Goal: Transaction & Acquisition: Book appointment/travel/reservation

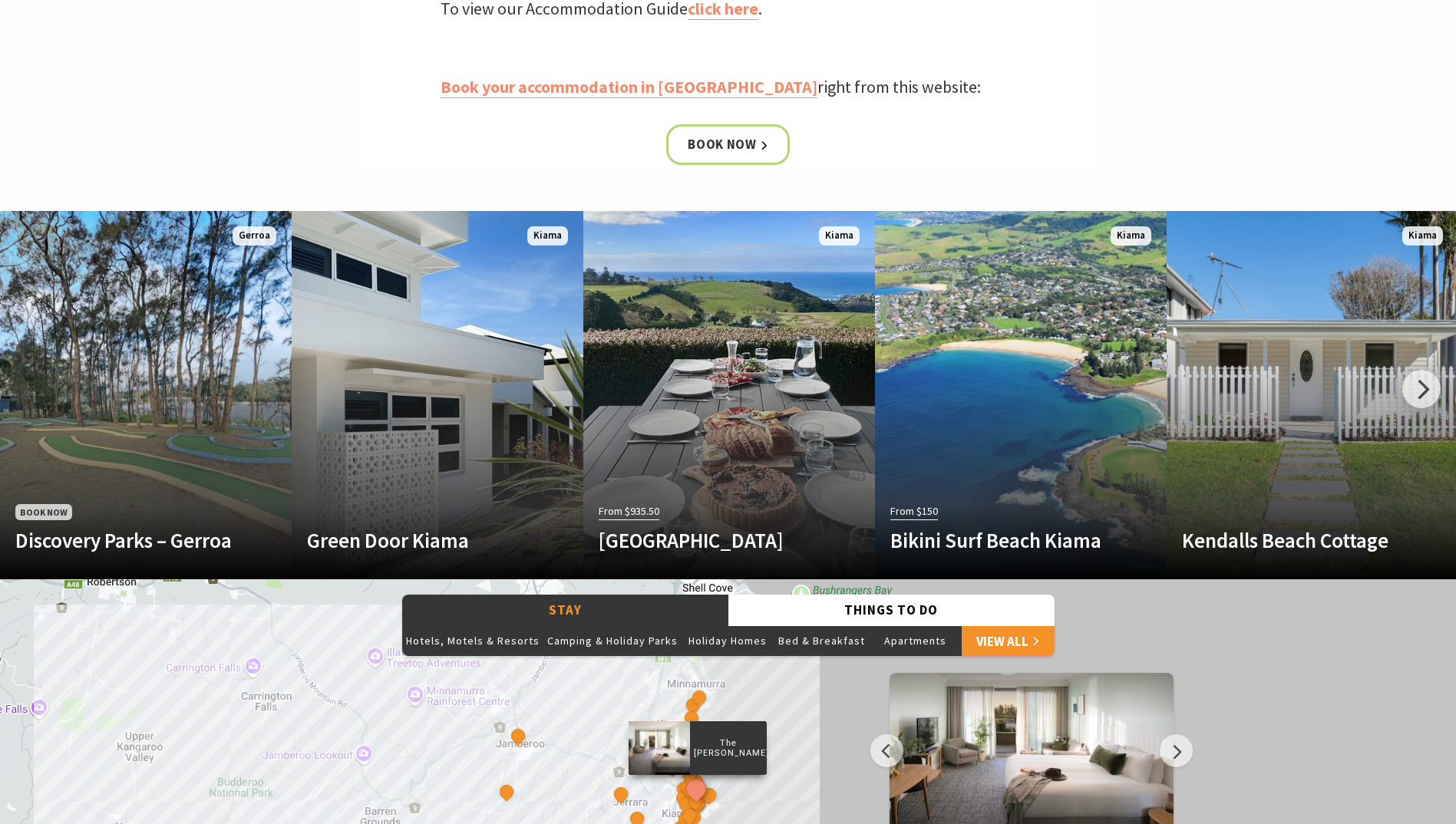
scroll to position [844, 0]
click at [1427, 386] on div at bounding box center [1421, 388] width 38 height 38
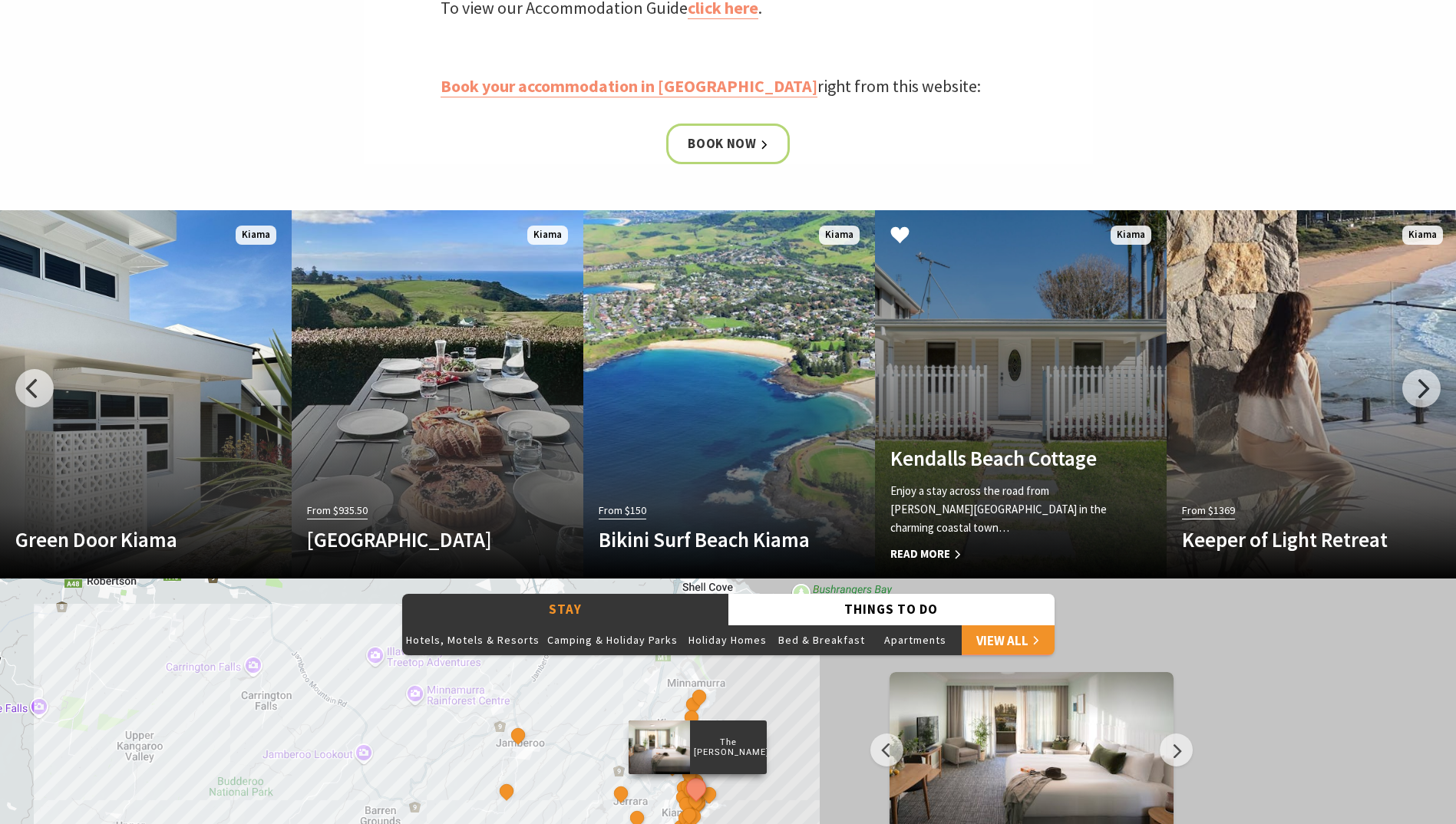
click at [1017, 430] on link "Another Image Used Kendalls Beach Cottage Enjoy a stay across the road from Ken…" at bounding box center [1021, 394] width 292 height 368
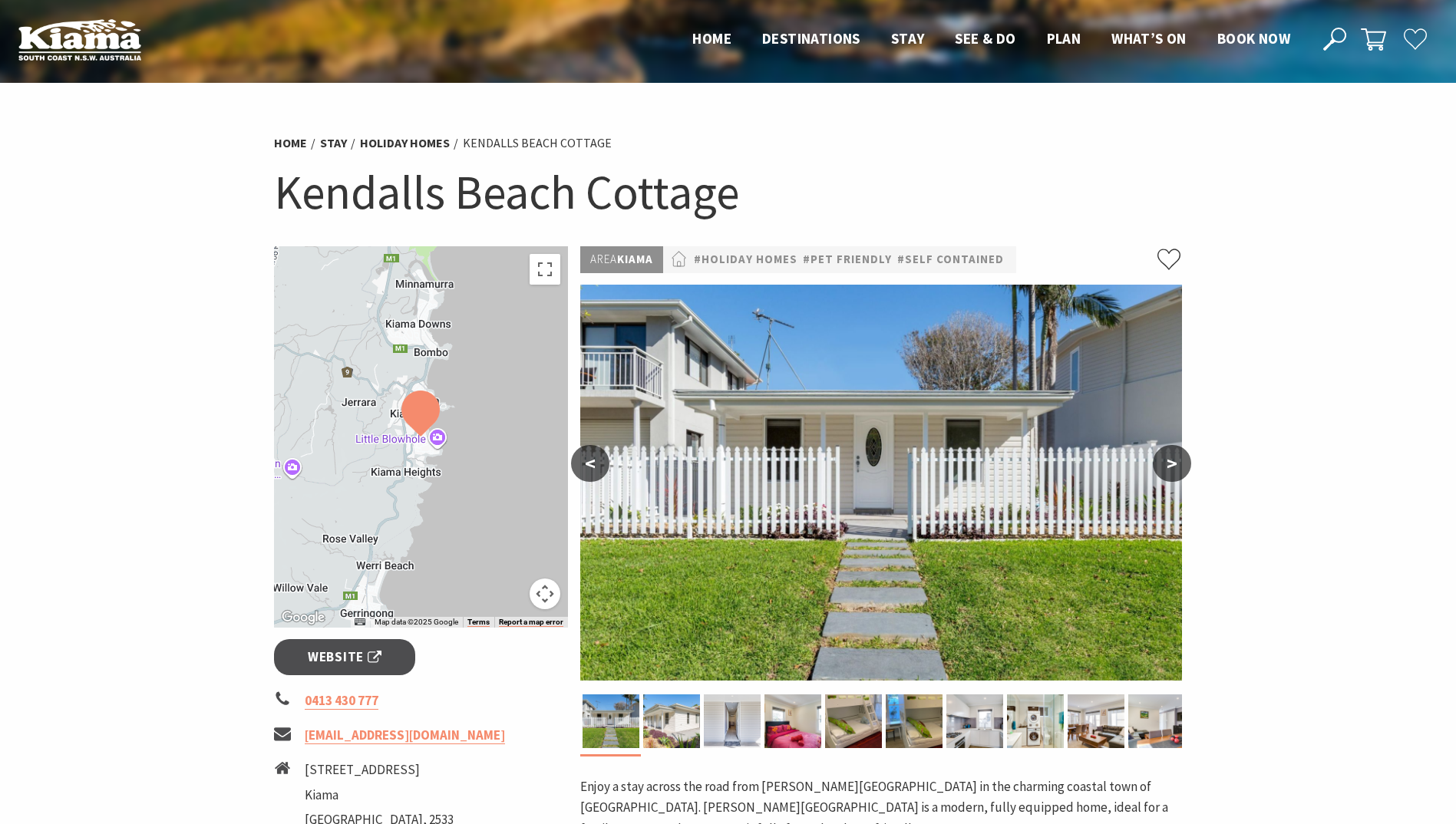
click at [1172, 463] on button ">" at bounding box center [1172, 463] width 38 height 37
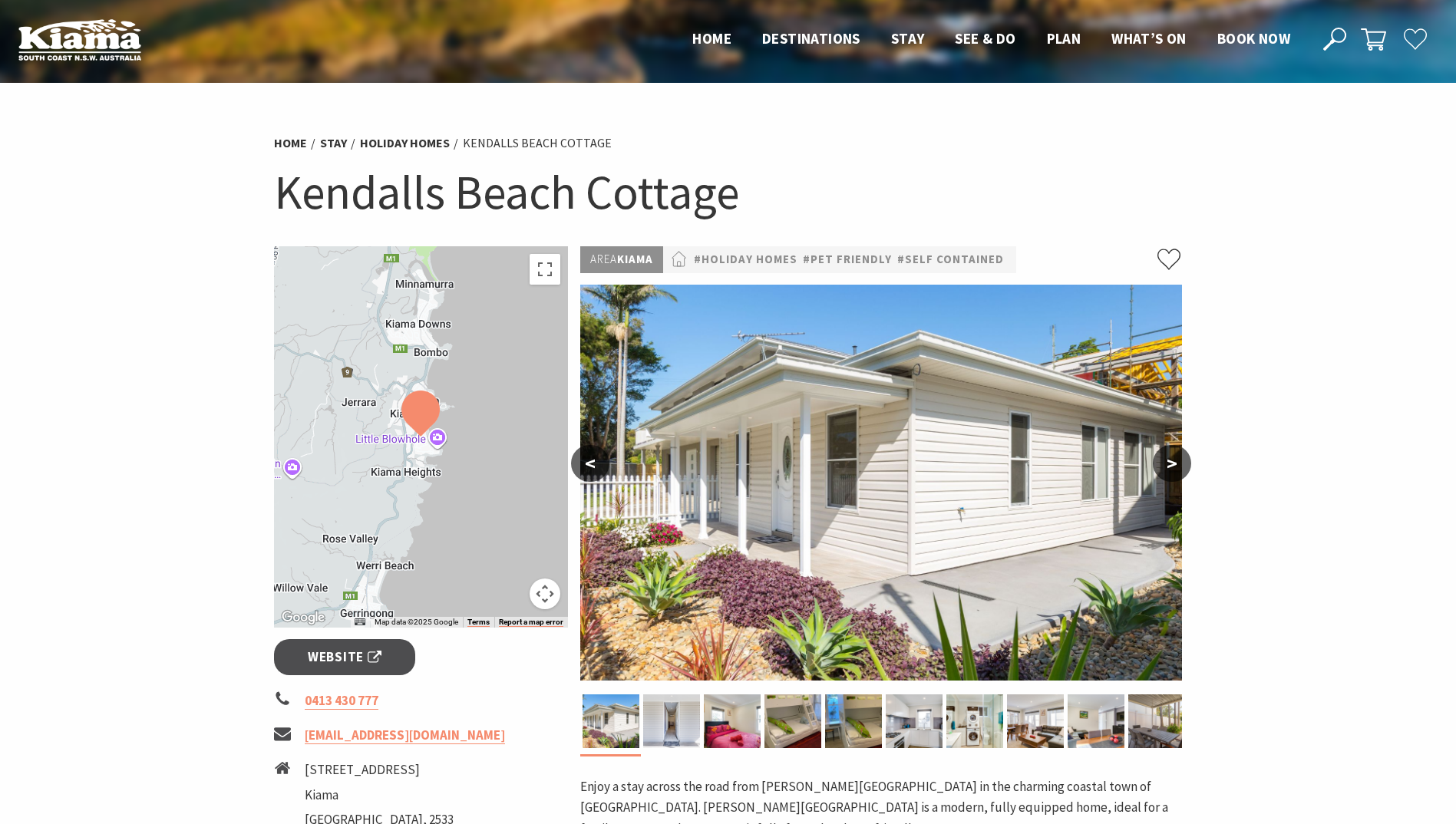
click at [1172, 463] on button ">" at bounding box center [1172, 463] width 38 height 37
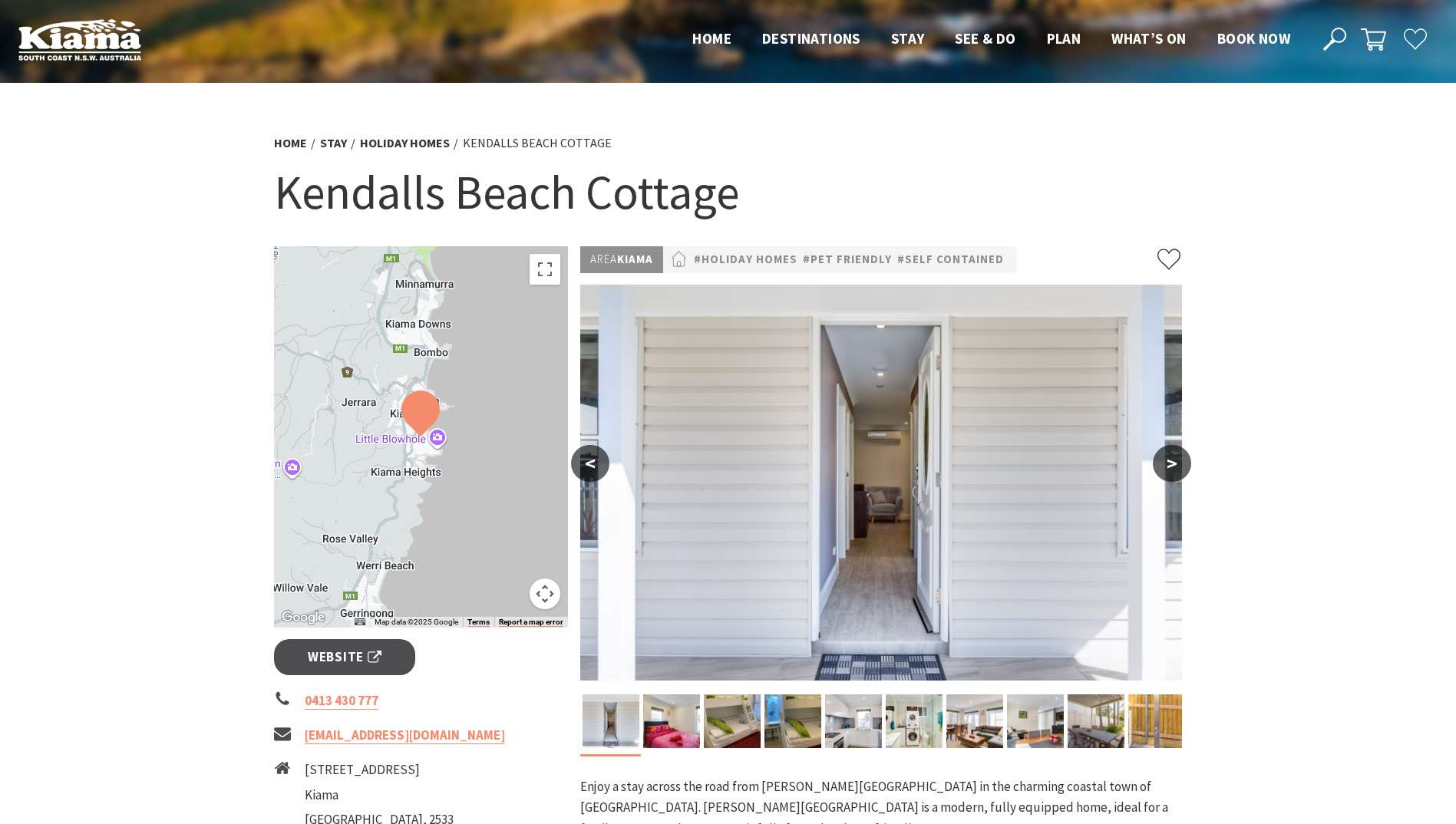
click at [1172, 463] on button ">" at bounding box center [1172, 463] width 38 height 37
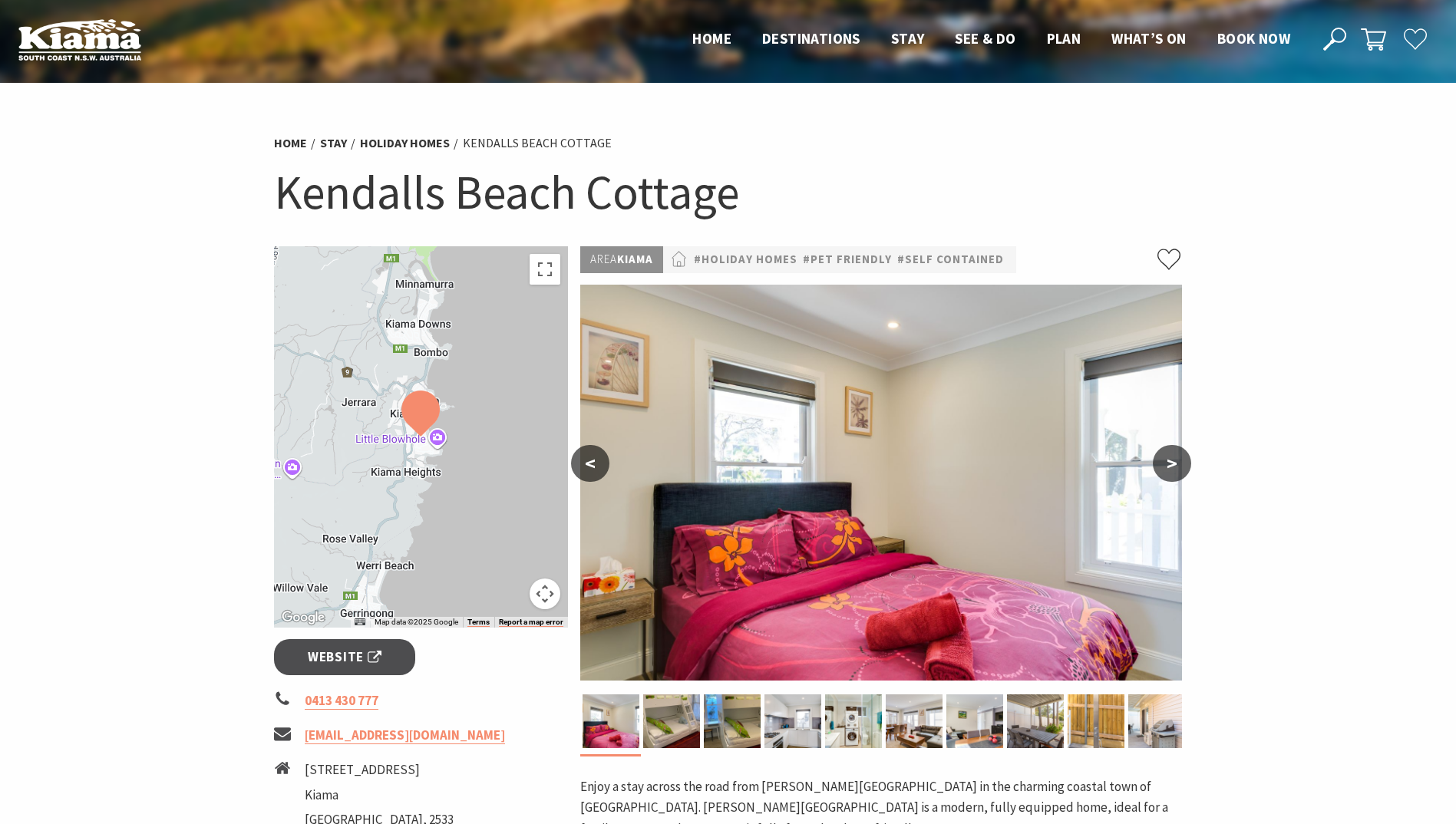
click at [1172, 463] on button ">" at bounding box center [1172, 463] width 38 height 37
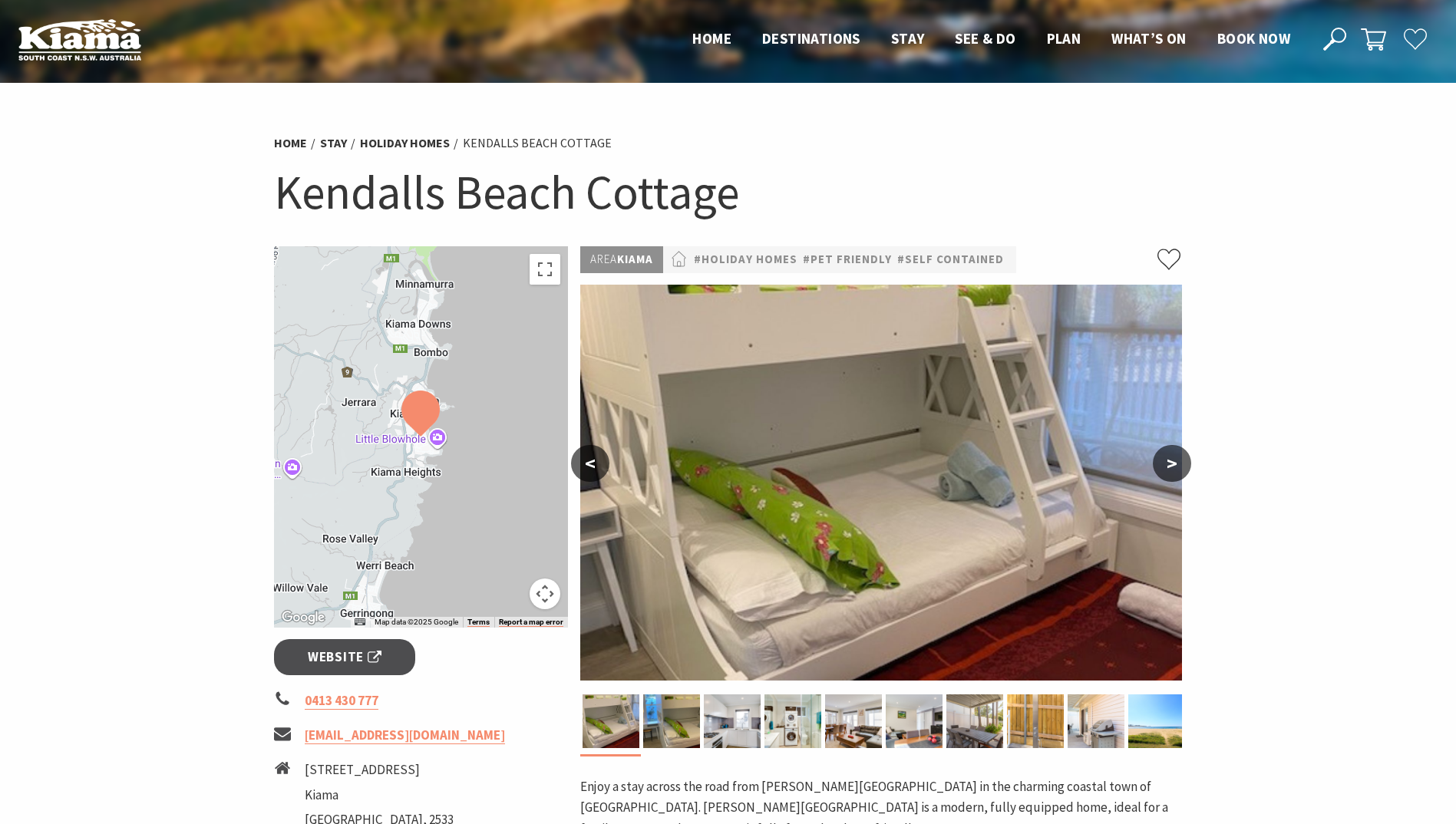
click at [1172, 463] on button ">" at bounding box center [1172, 463] width 38 height 37
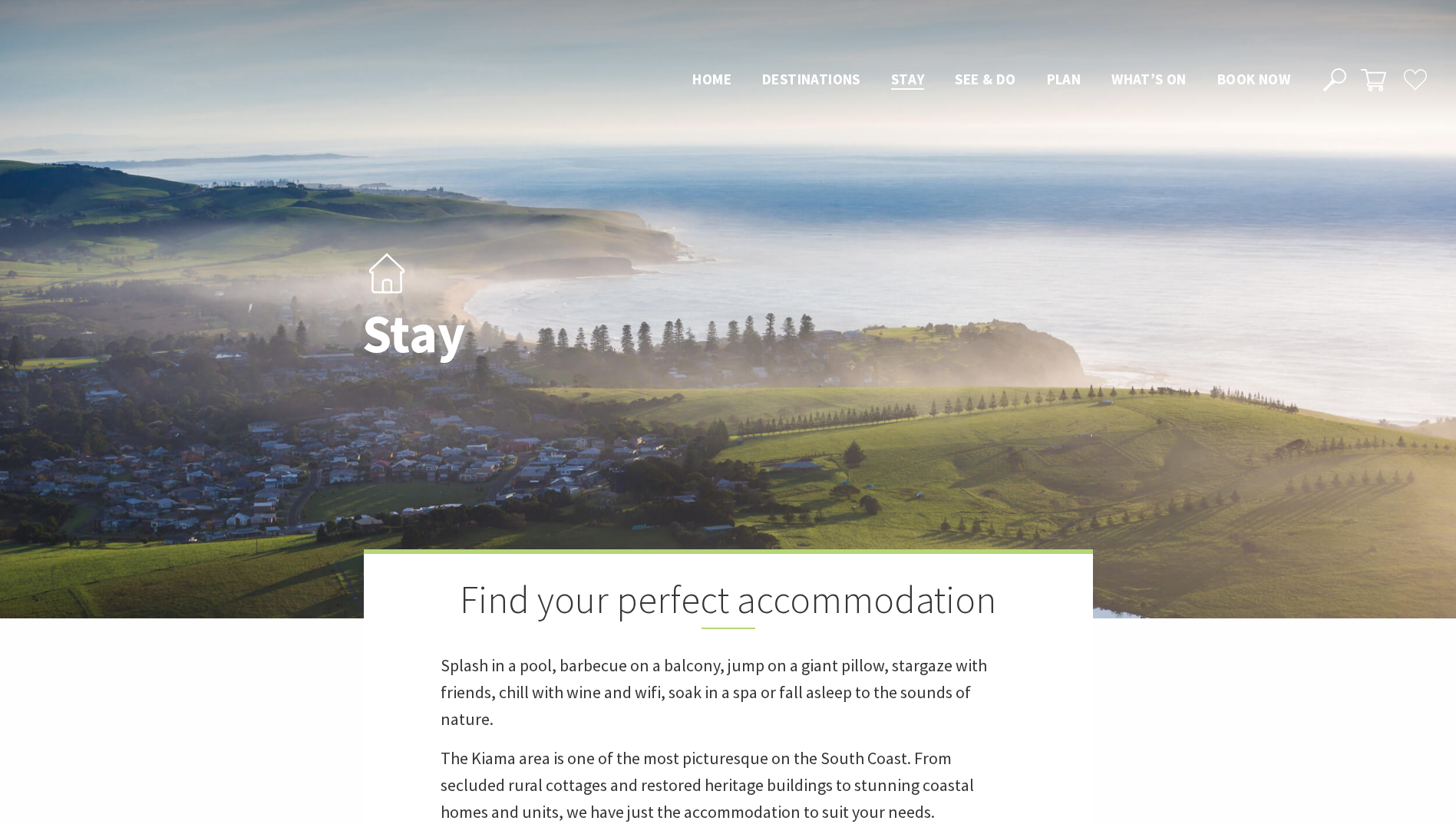
scroll to position [841, 0]
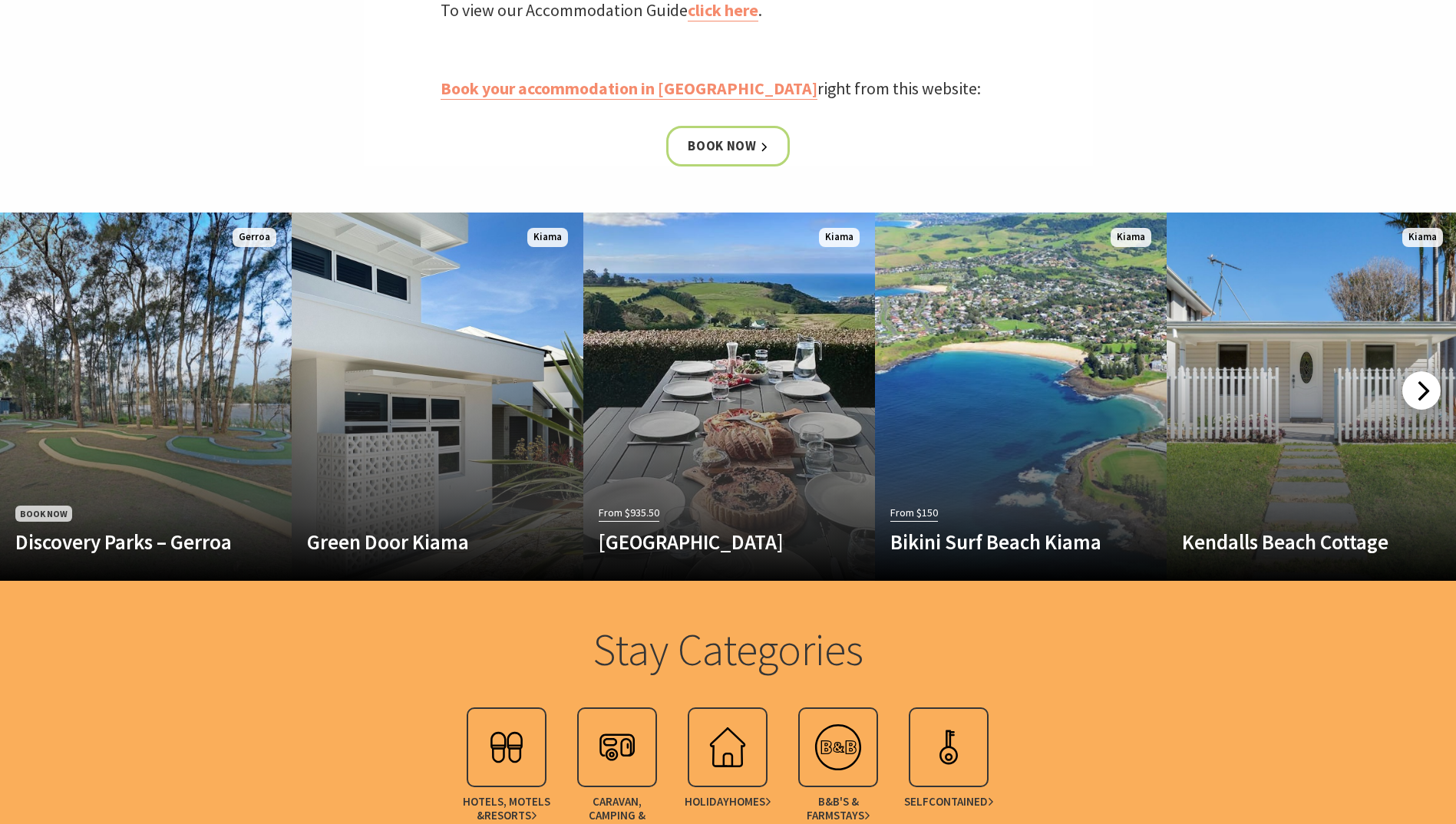
click at [1421, 390] on div at bounding box center [1421, 390] width 38 height 38
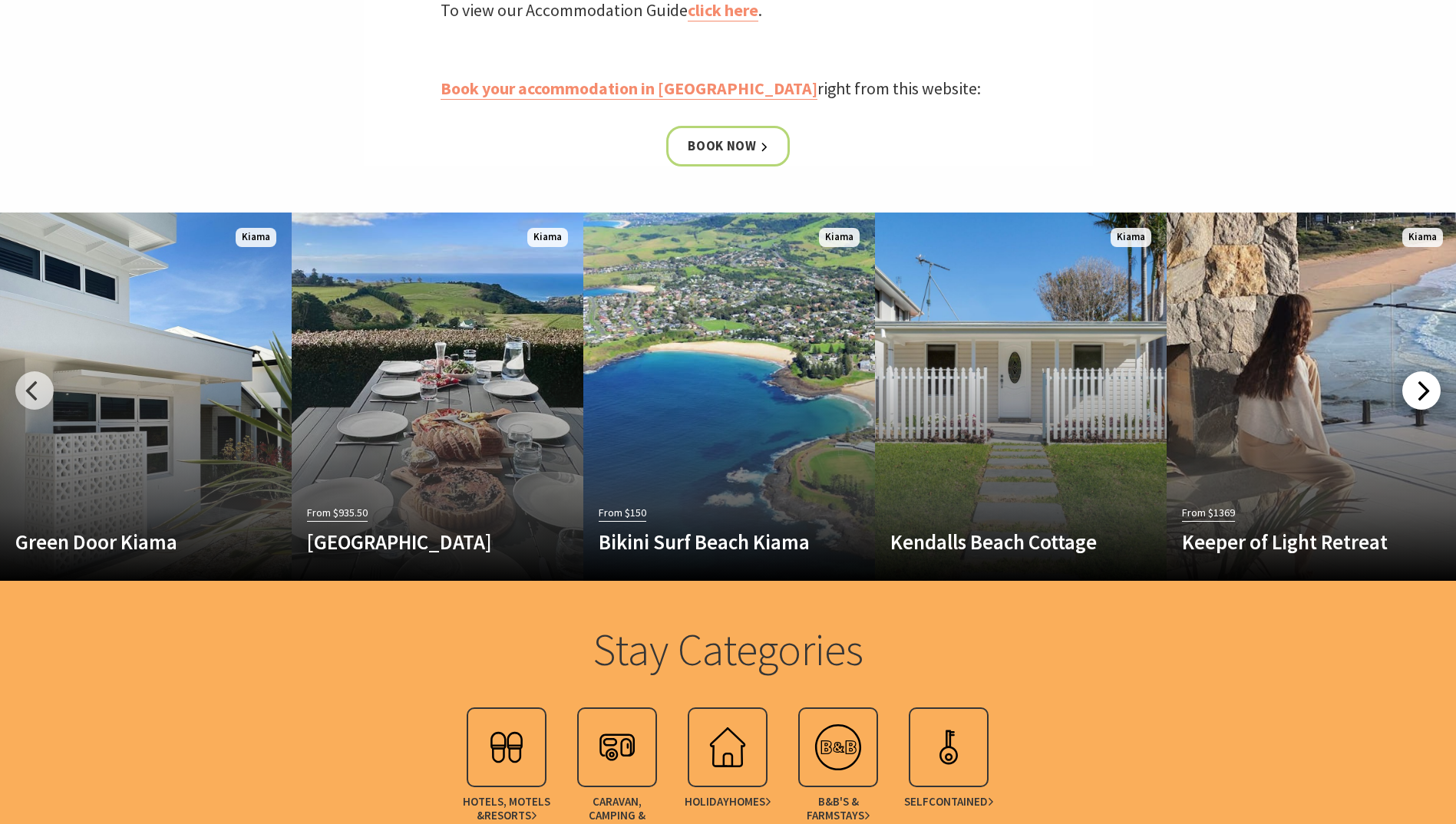
click at [1424, 390] on div at bounding box center [1421, 390] width 38 height 38
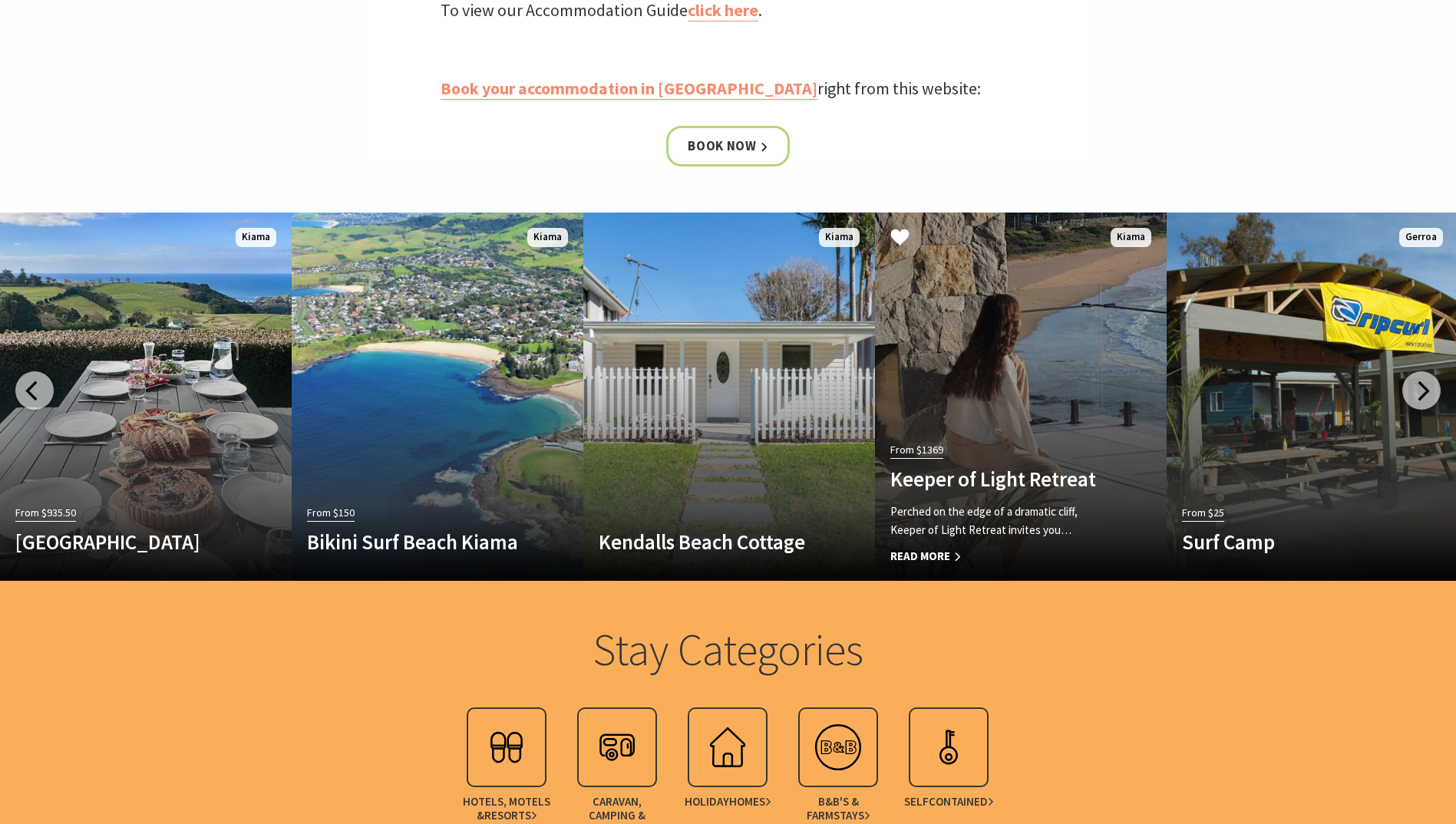
click at [1018, 439] on div "From $1369 Keeper of Light Retreat Perched on the edge of a dramatic cliff, Kee…" at bounding box center [999, 502] width 248 height 127
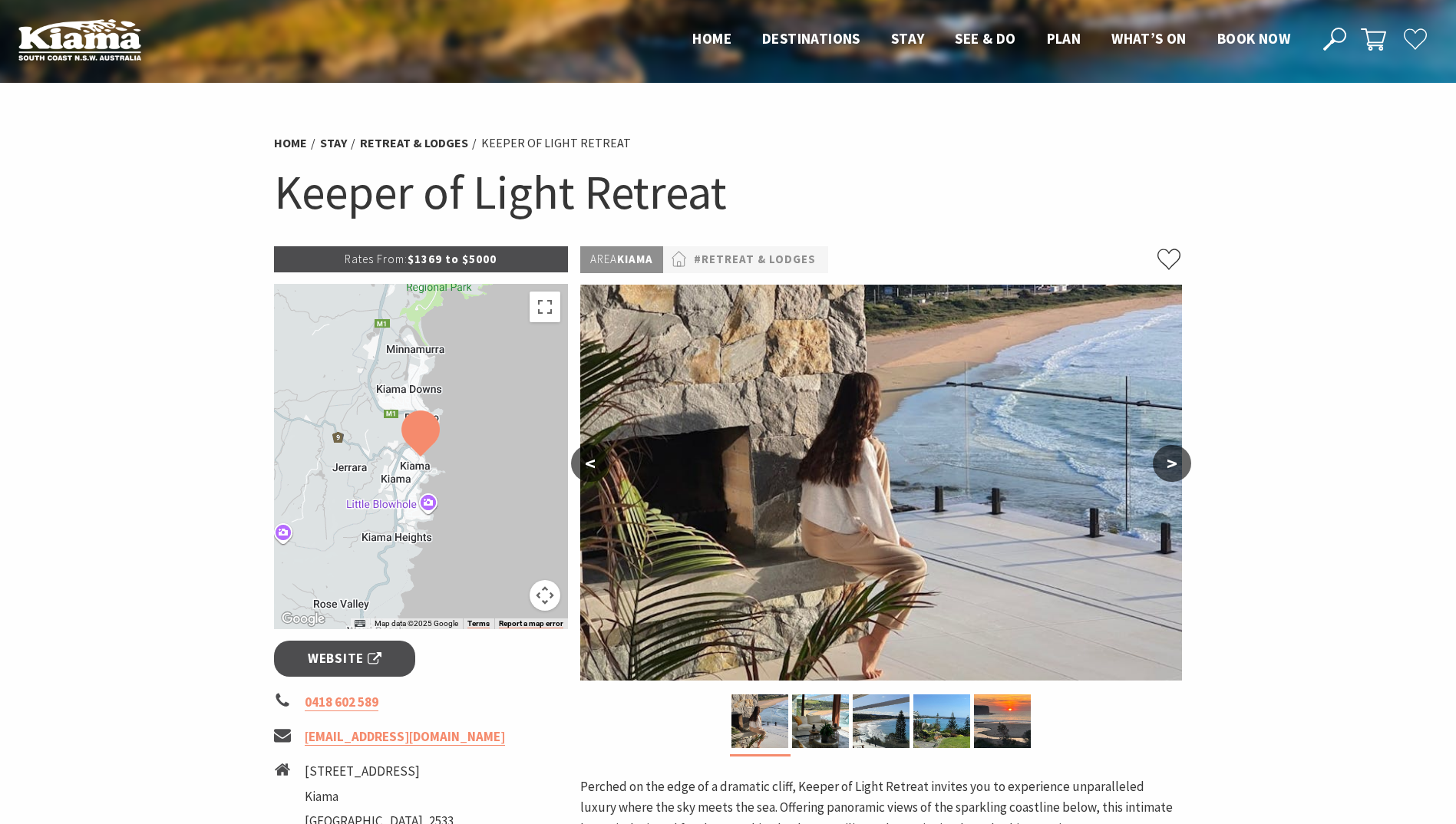
click at [1176, 457] on button ">" at bounding box center [1172, 463] width 38 height 37
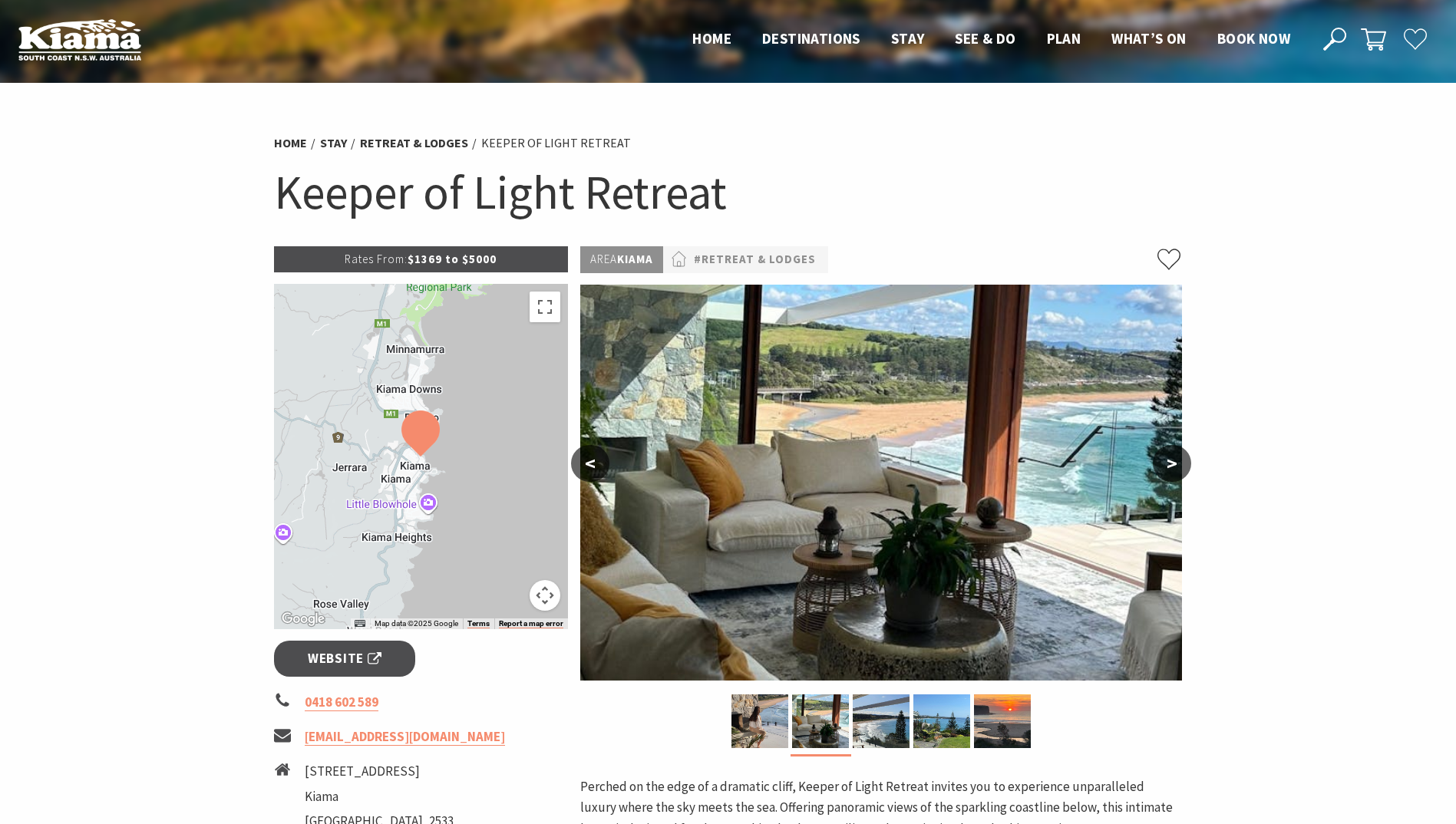
click at [1176, 458] on button ">" at bounding box center [1172, 463] width 38 height 37
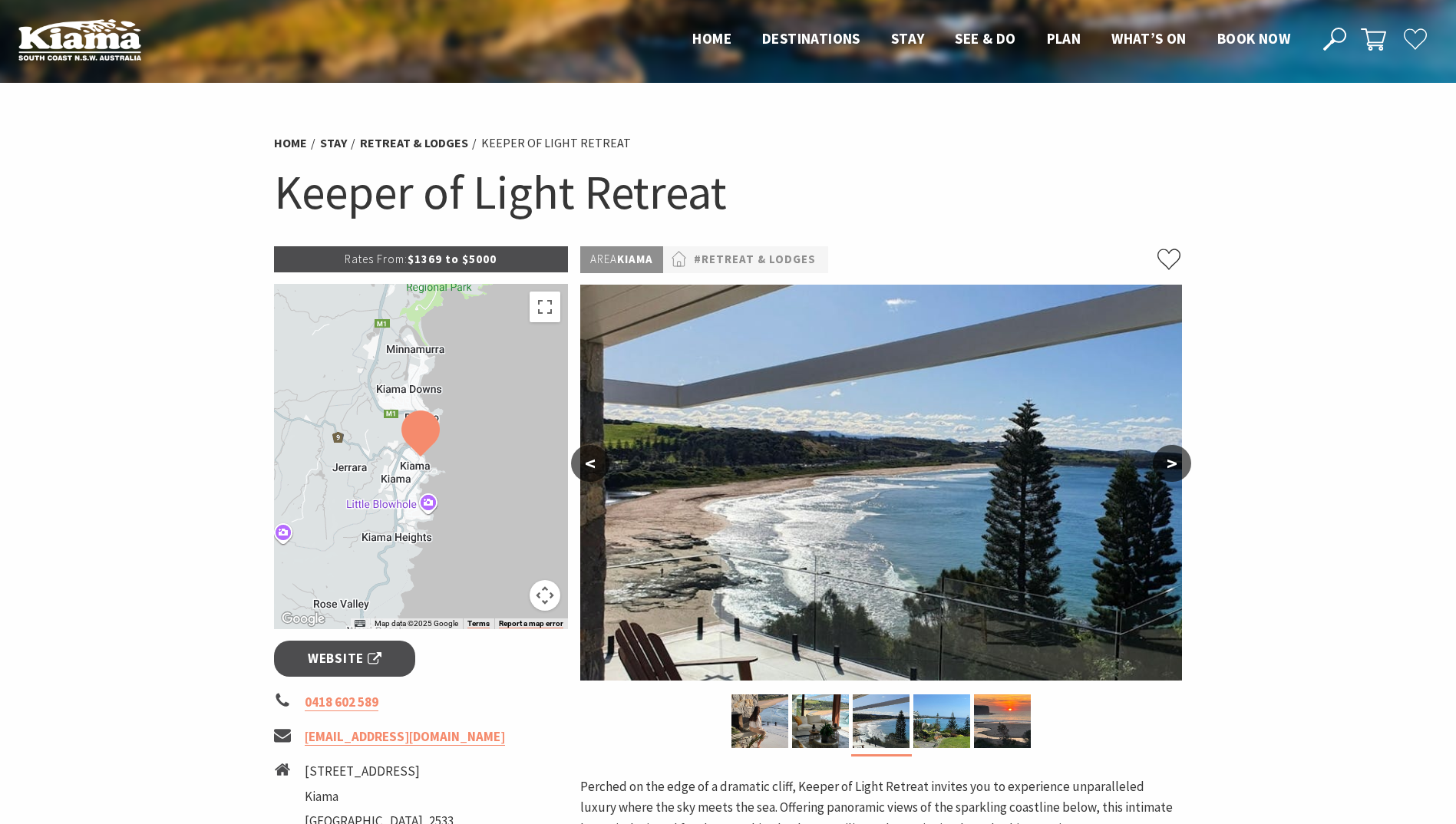
click at [1173, 458] on button ">" at bounding box center [1172, 463] width 38 height 37
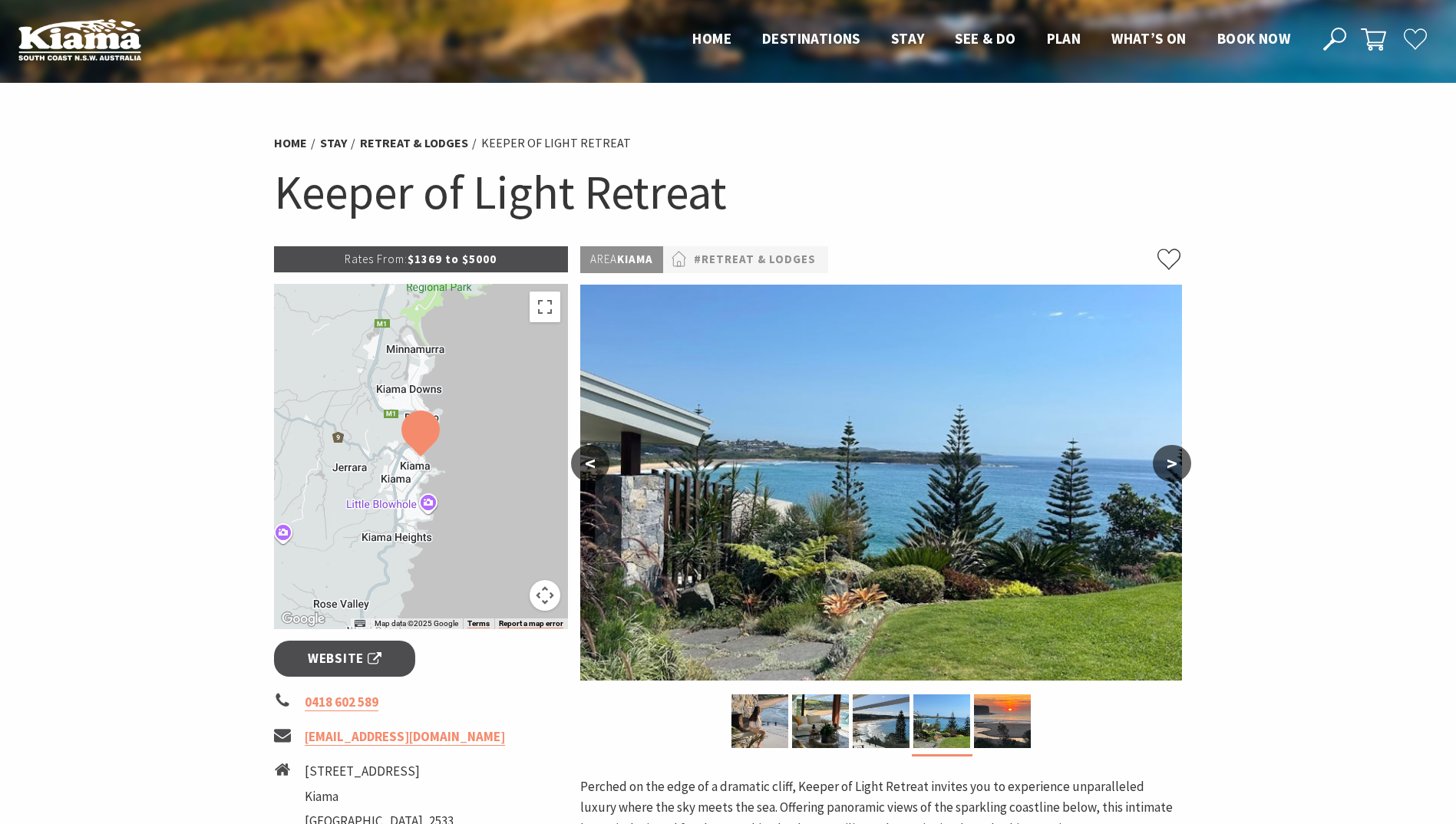
click at [1173, 458] on button ">" at bounding box center [1172, 463] width 38 height 37
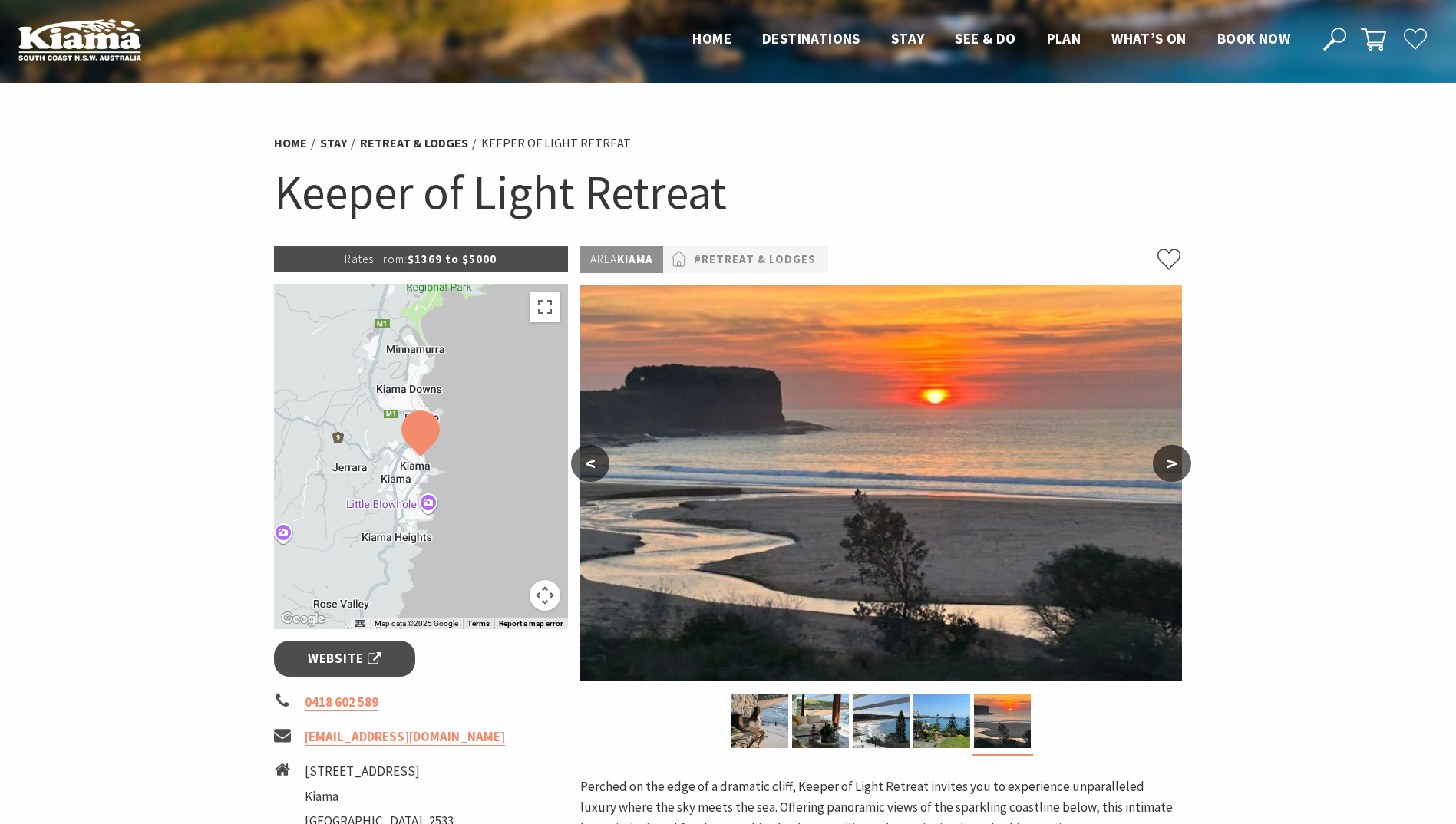
click at [1173, 458] on button ">" at bounding box center [1172, 463] width 38 height 37
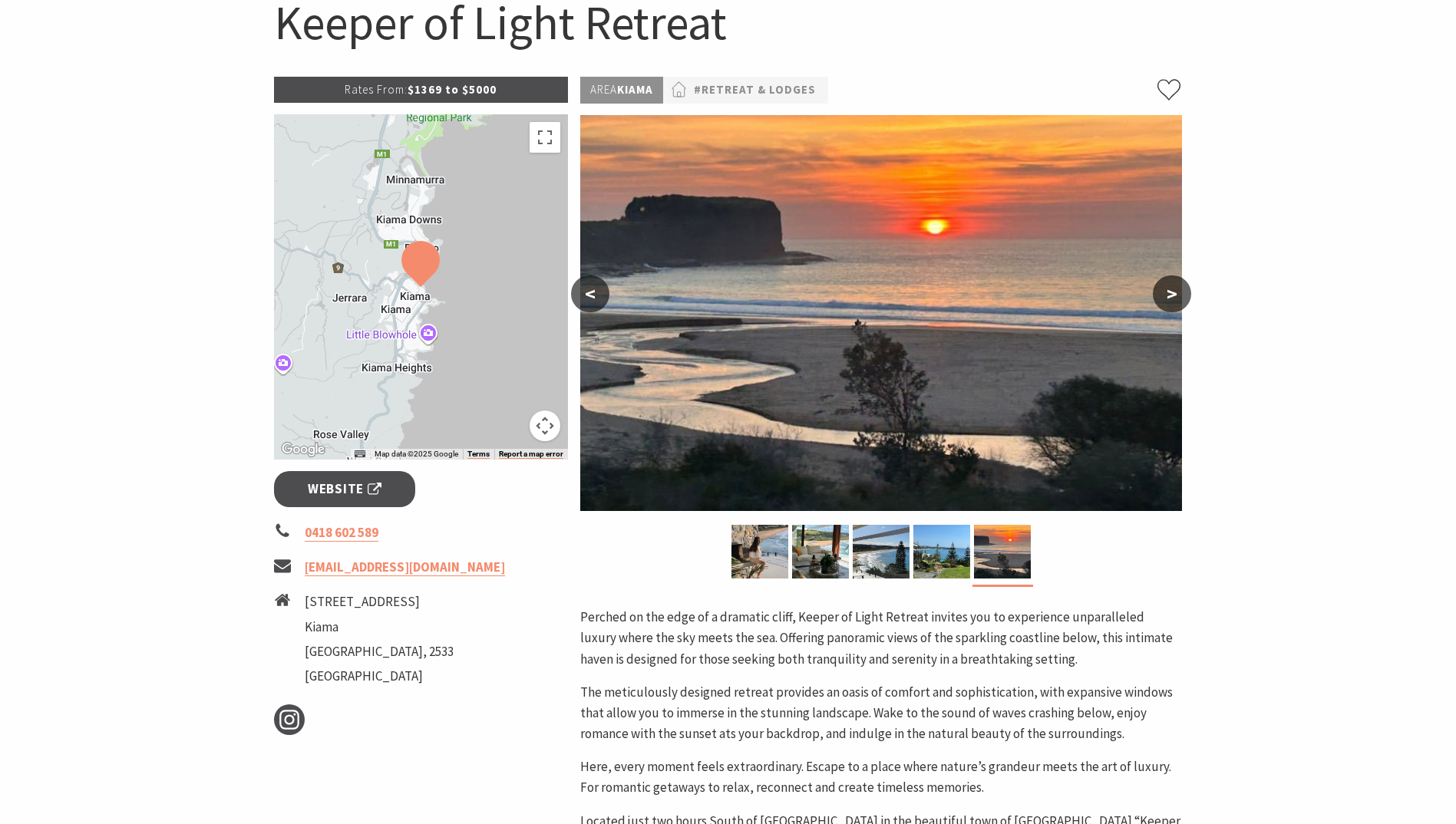
scroll to position [153, 0]
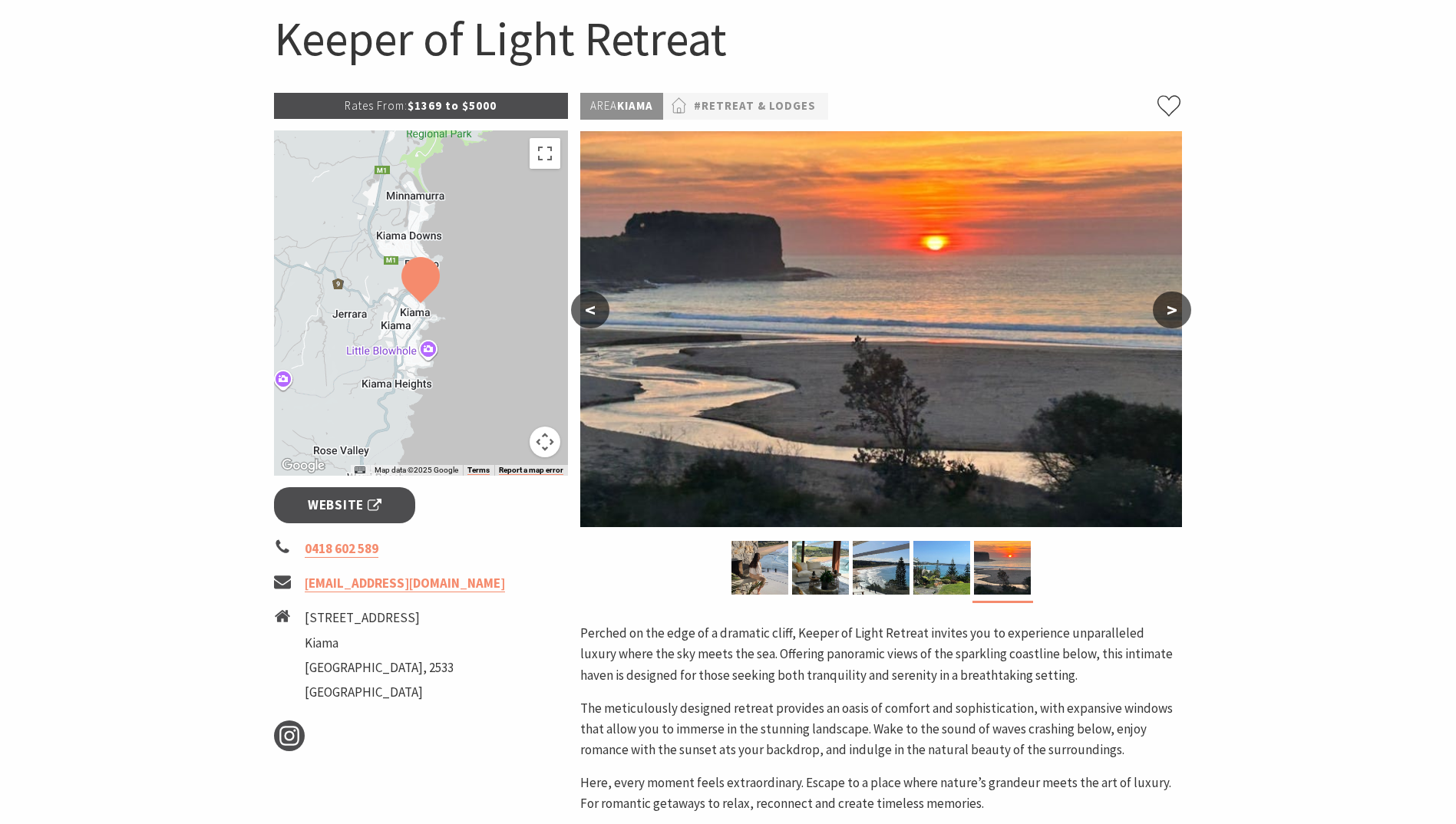
click at [1171, 308] on button ">" at bounding box center [1172, 310] width 38 height 37
click at [588, 305] on button "<" at bounding box center [590, 310] width 38 height 37
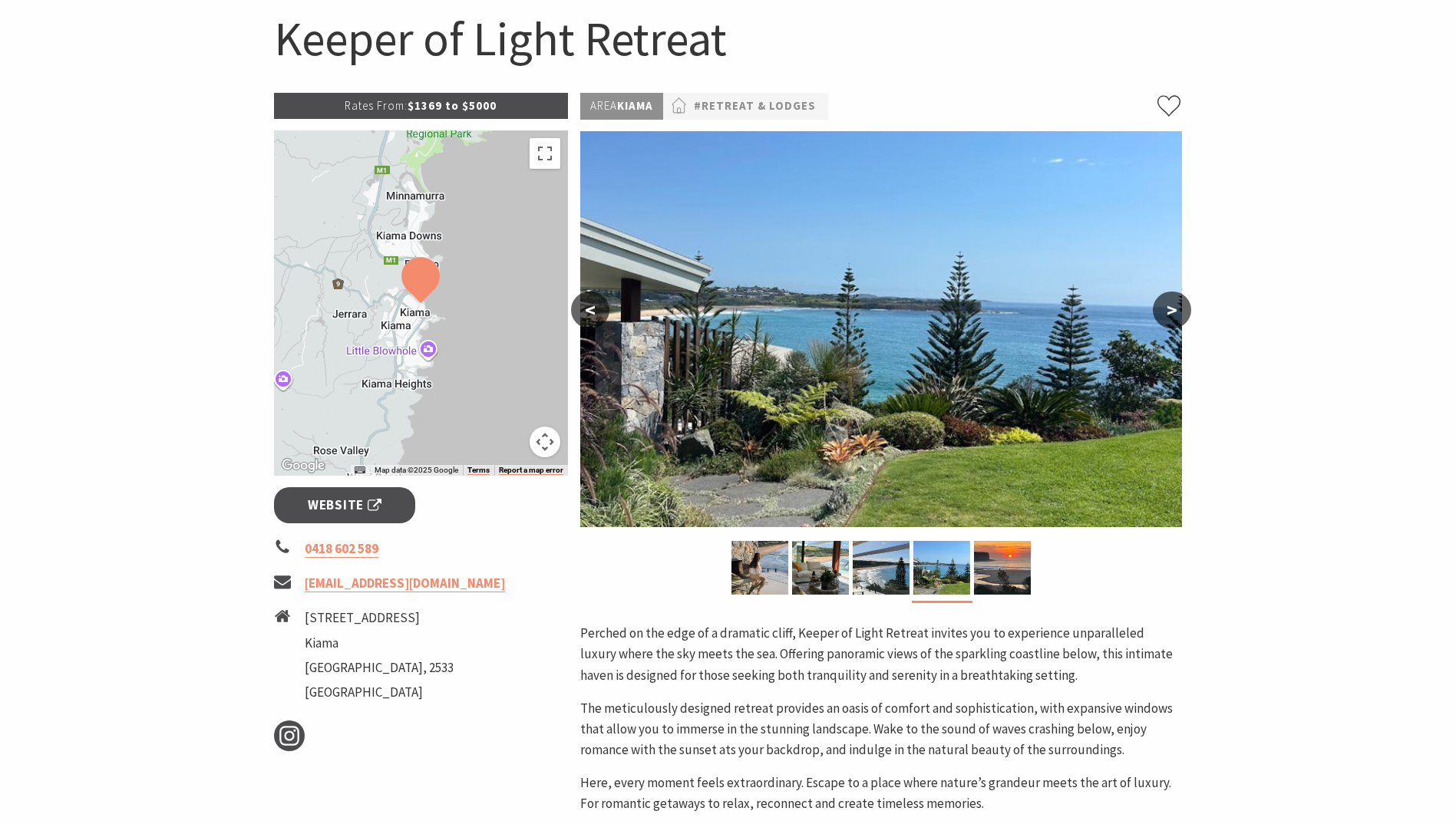
click at [591, 308] on button "<" at bounding box center [590, 310] width 38 height 37
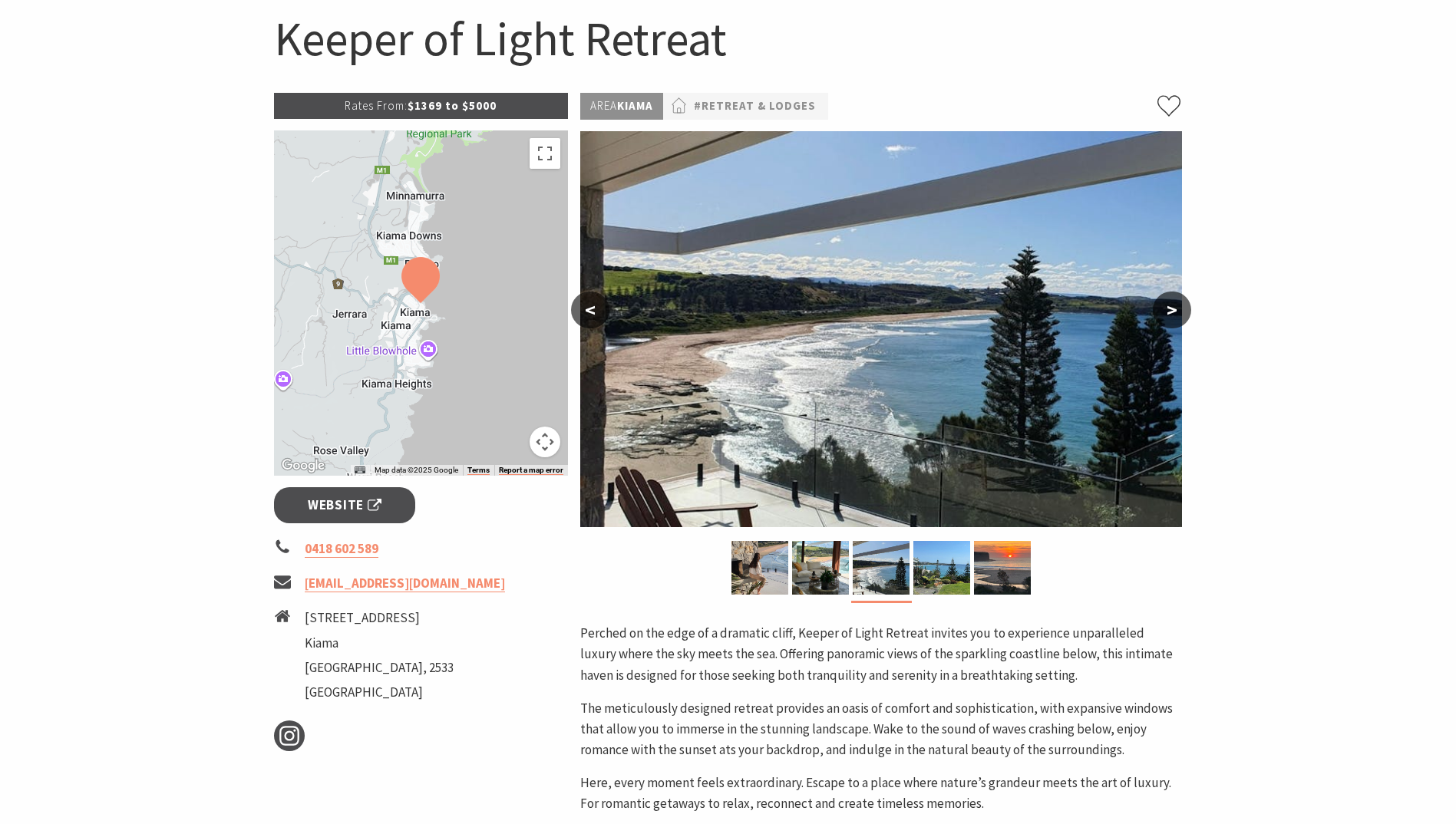
click at [591, 308] on button "<" at bounding box center [590, 310] width 38 height 37
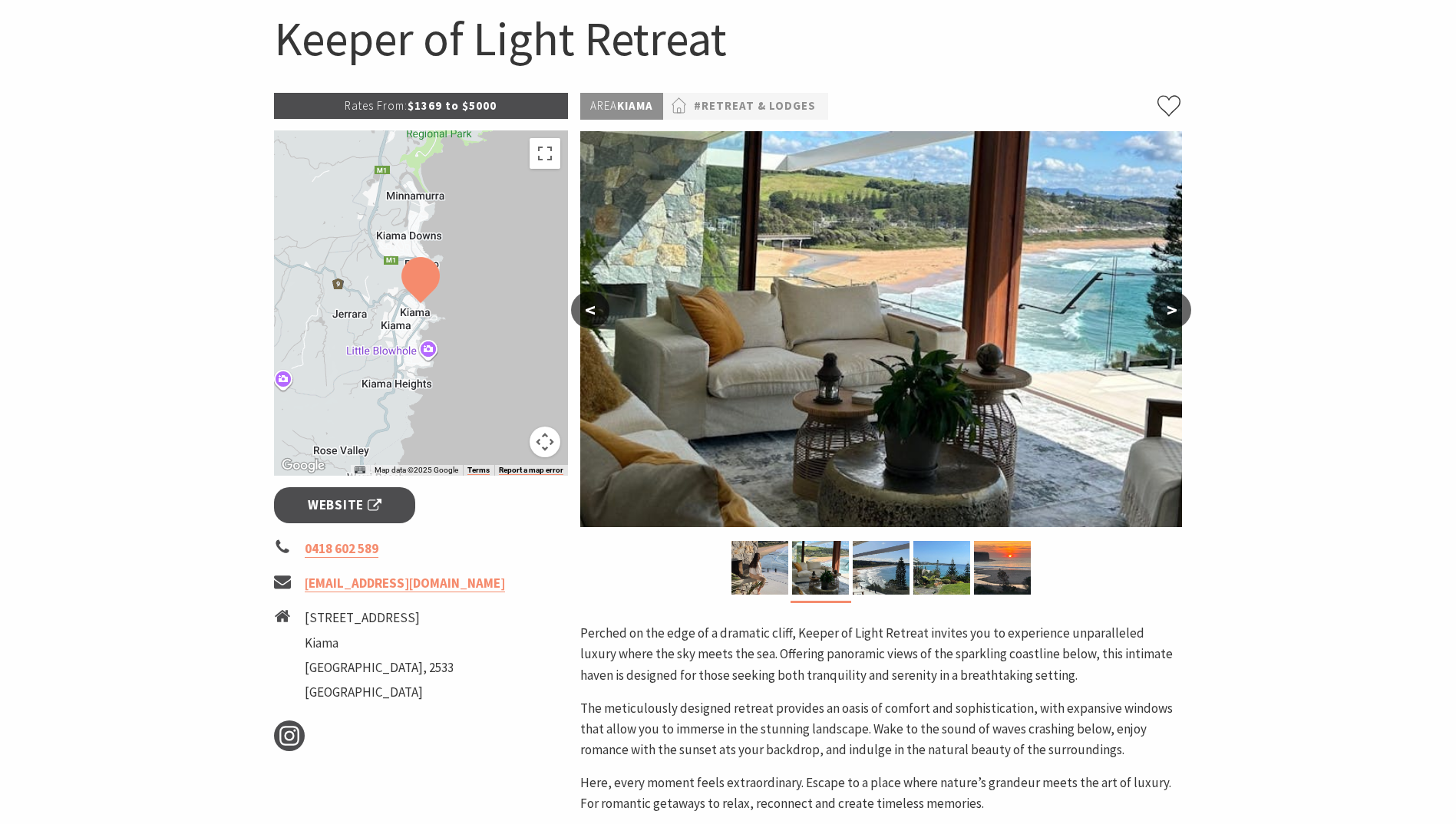
click at [591, 308] on button "<" at bounding box center [590, 310] width 38 height 37
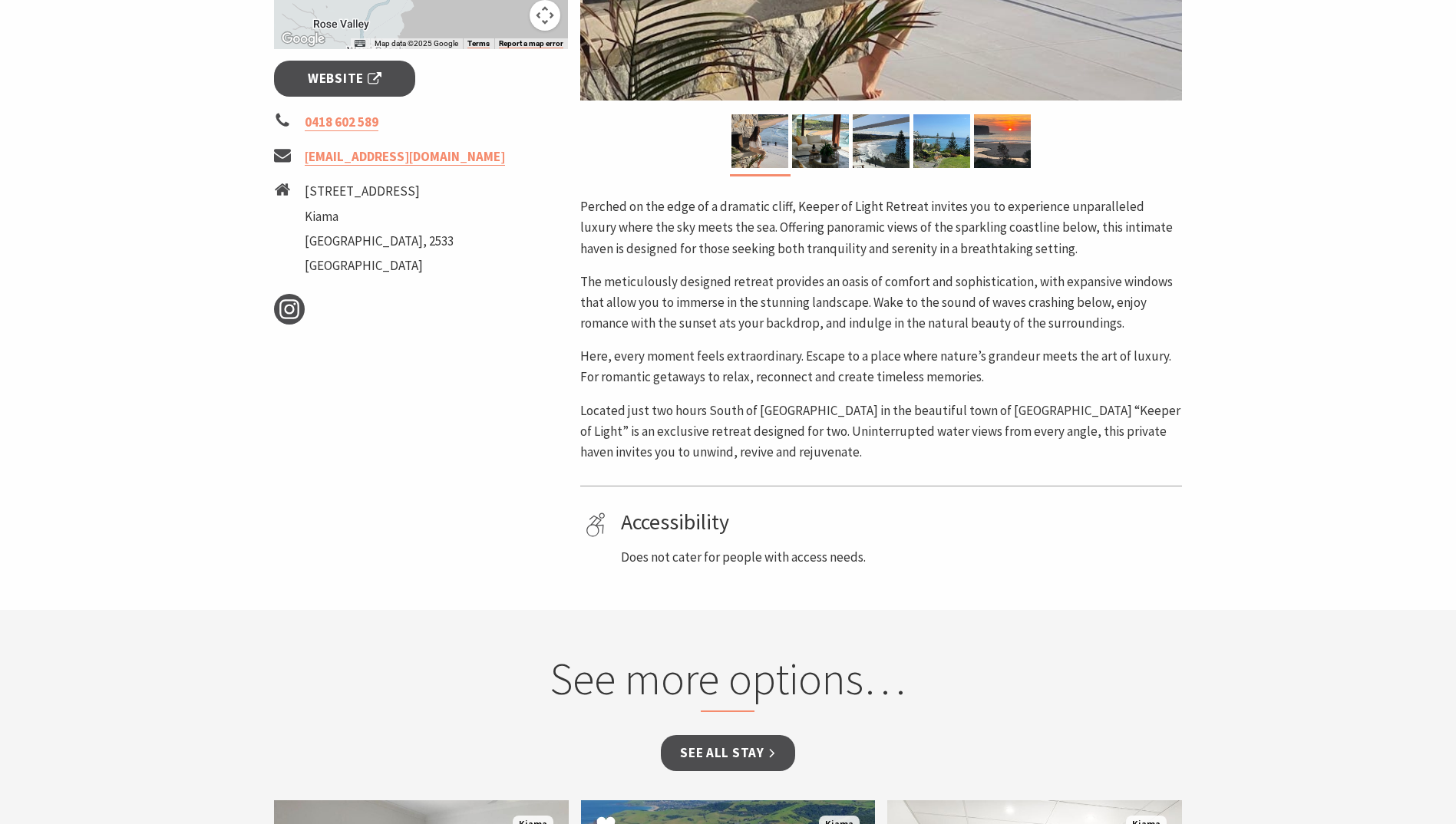
scroll to position [460, 0]
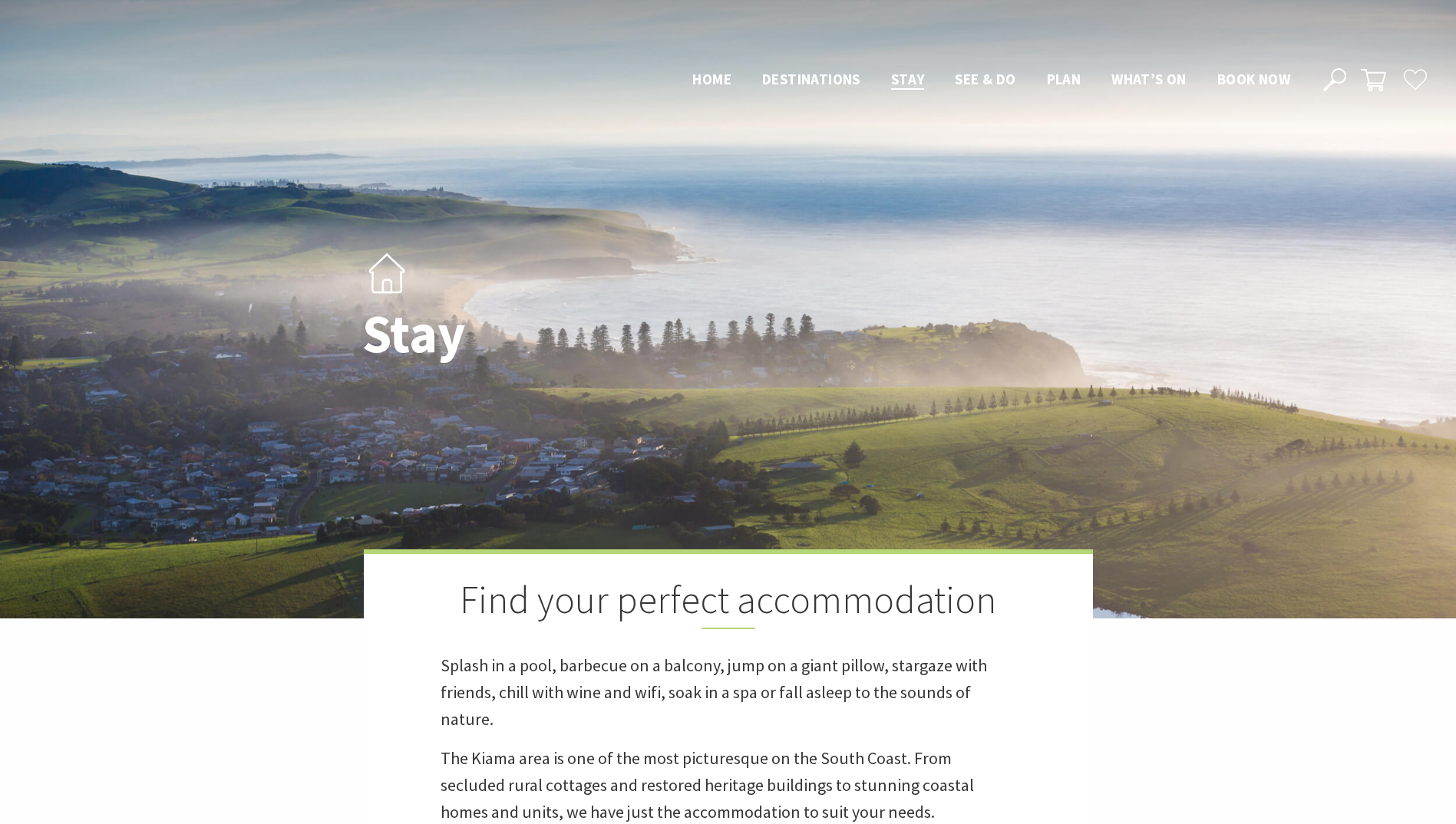
scroll to position [840, 0]
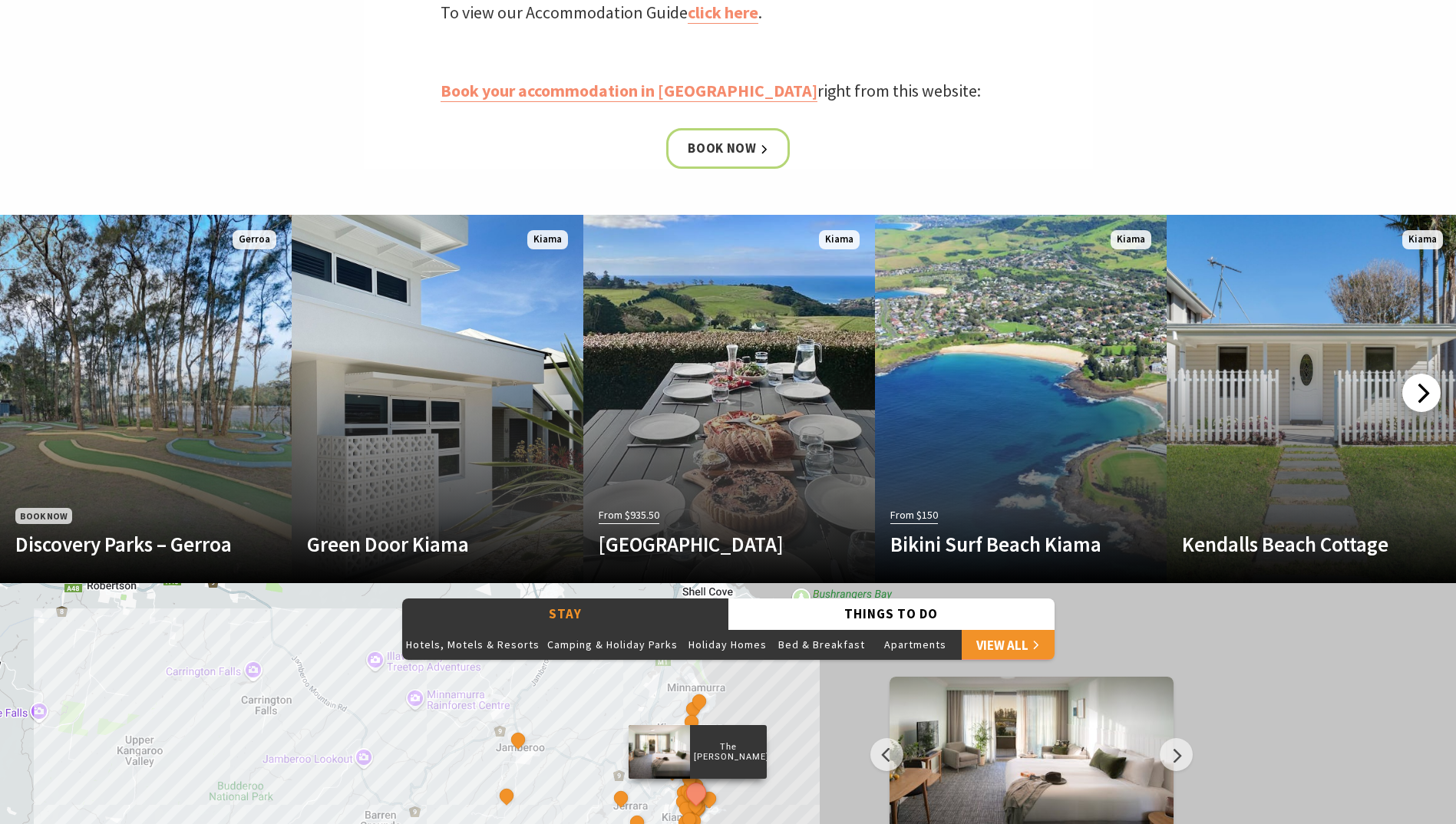
click at [1421, 393] on div at bounding box center [1421, 393] width 38 height 38
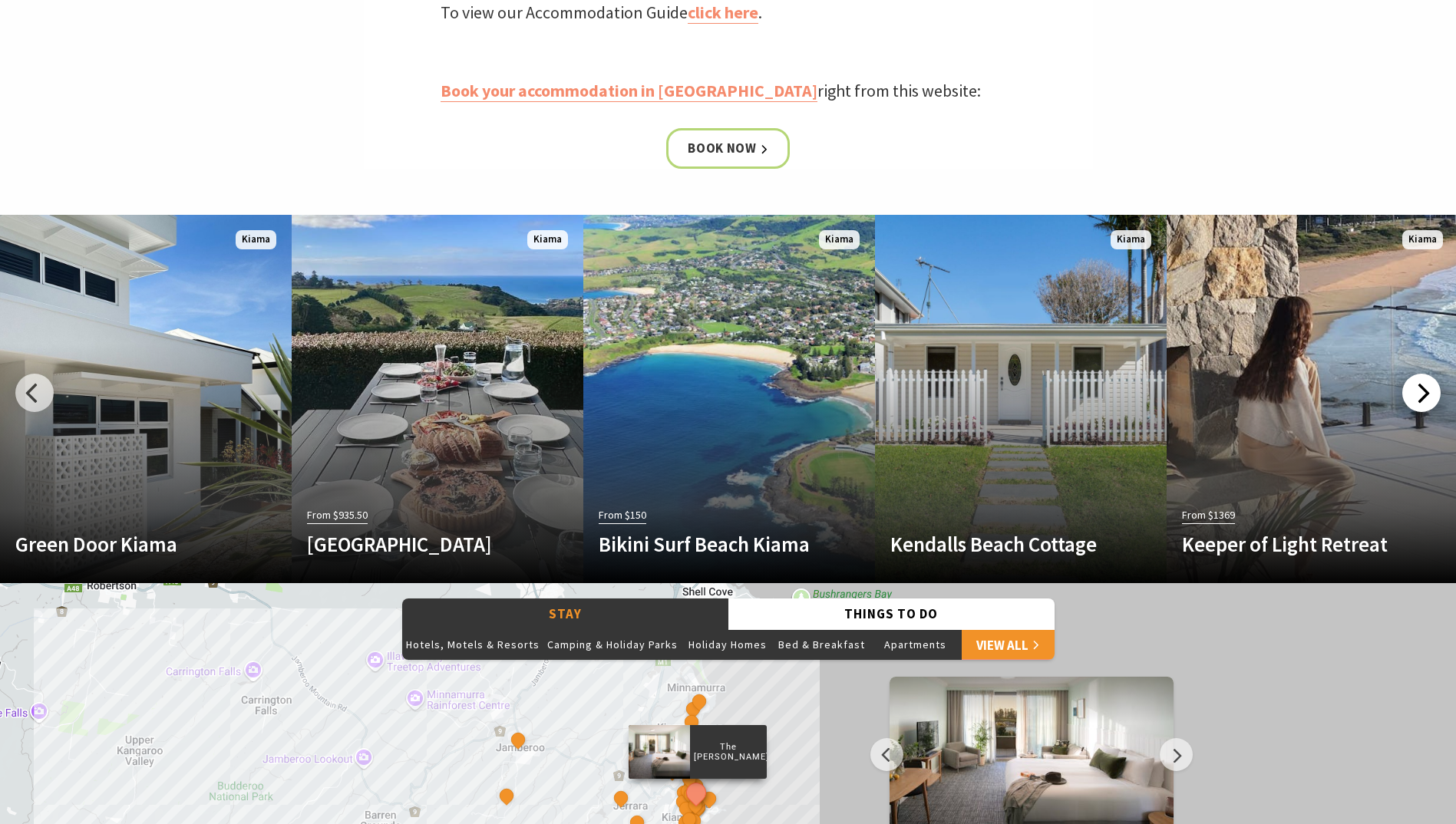
click at [1427, 395] on div at bounding box center [1421, 393] width 38 height 38
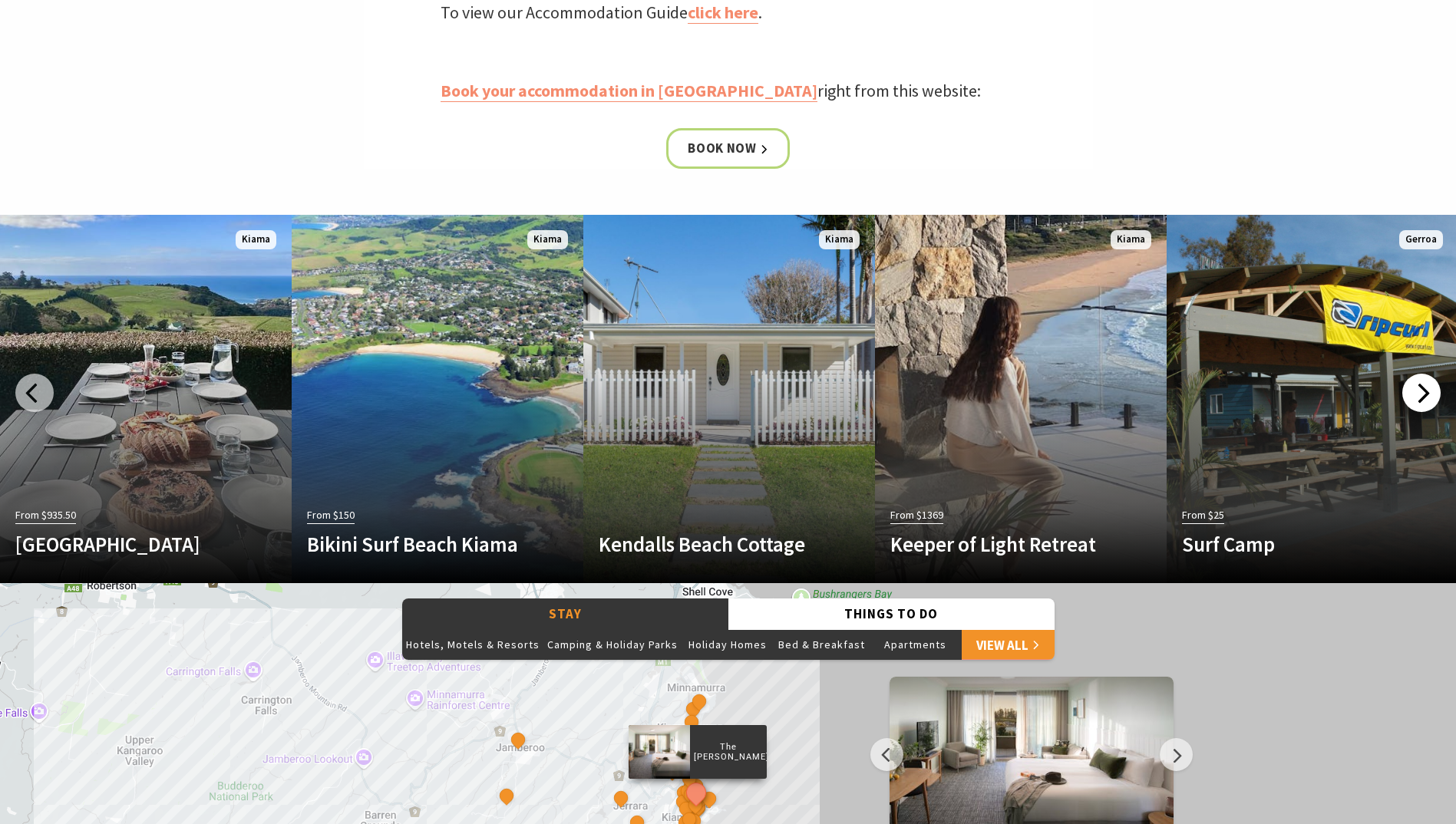
click at [1427, 395] on div at bounding box center [1421, 393] width 38 height 38
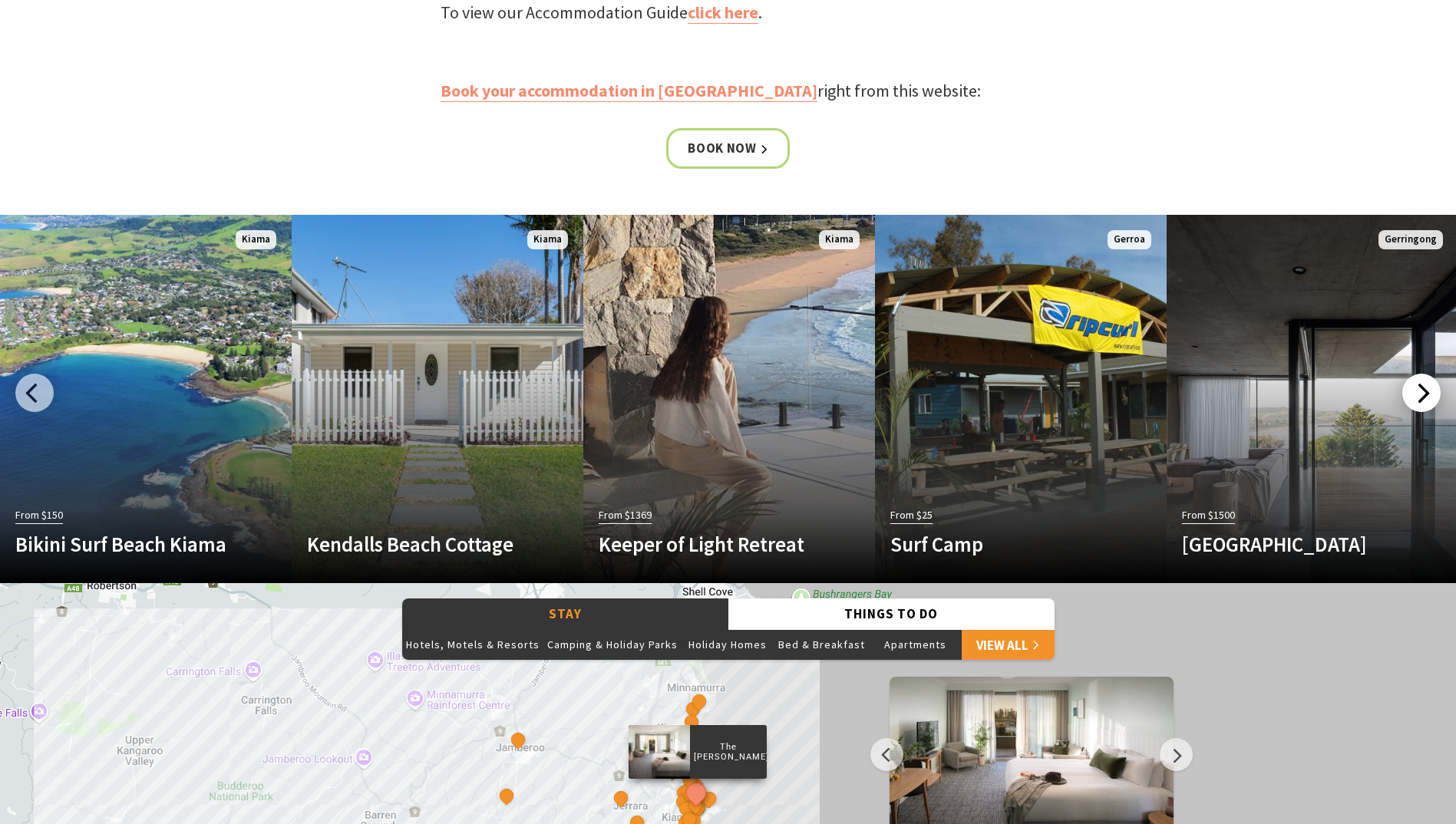
click at [1427, 395] on div at bounding box center [1421, 393] width 38 height 38
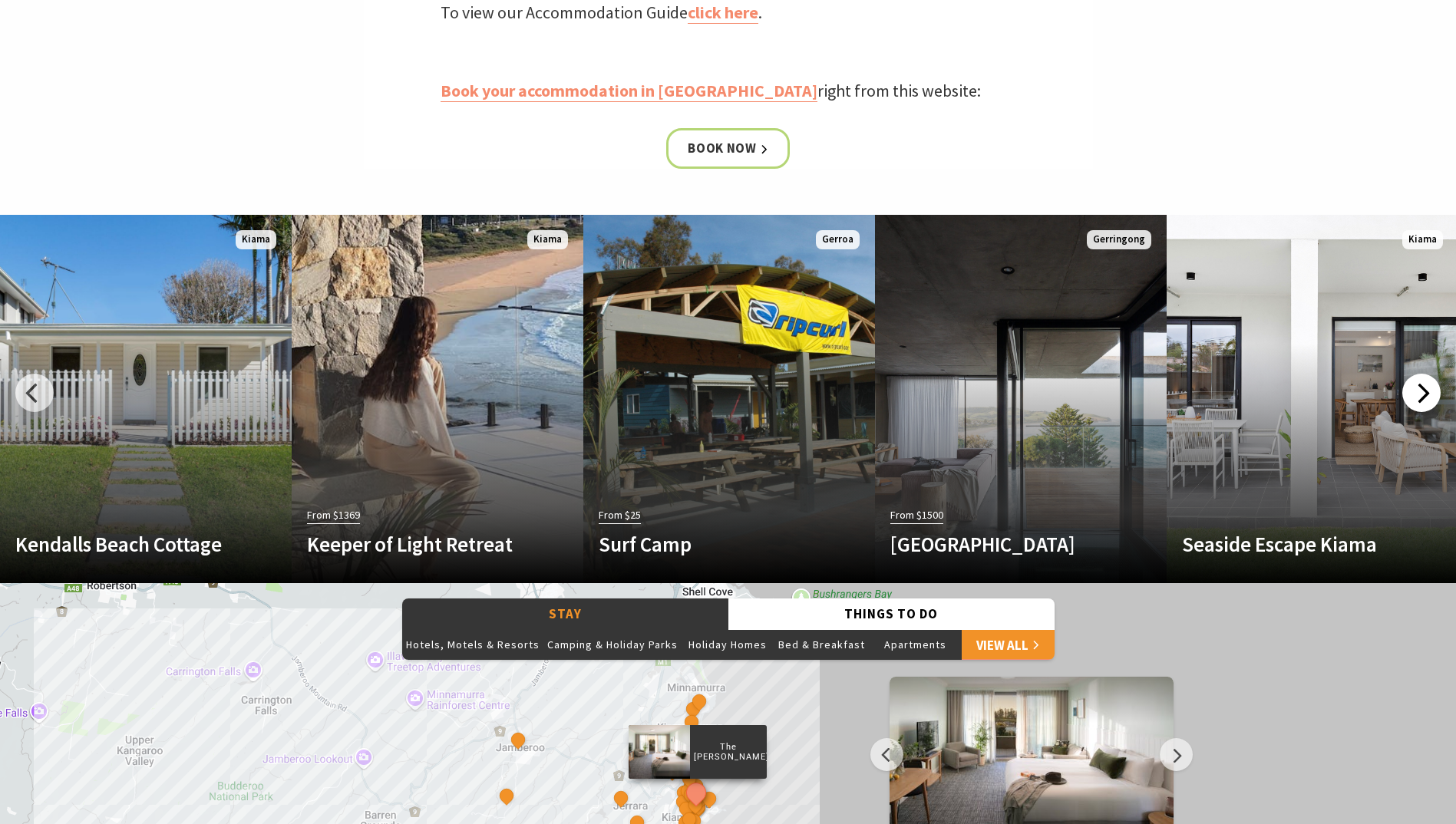
click at [1427, 395] on div at bounding box center [1421, 393] width 38 height 38
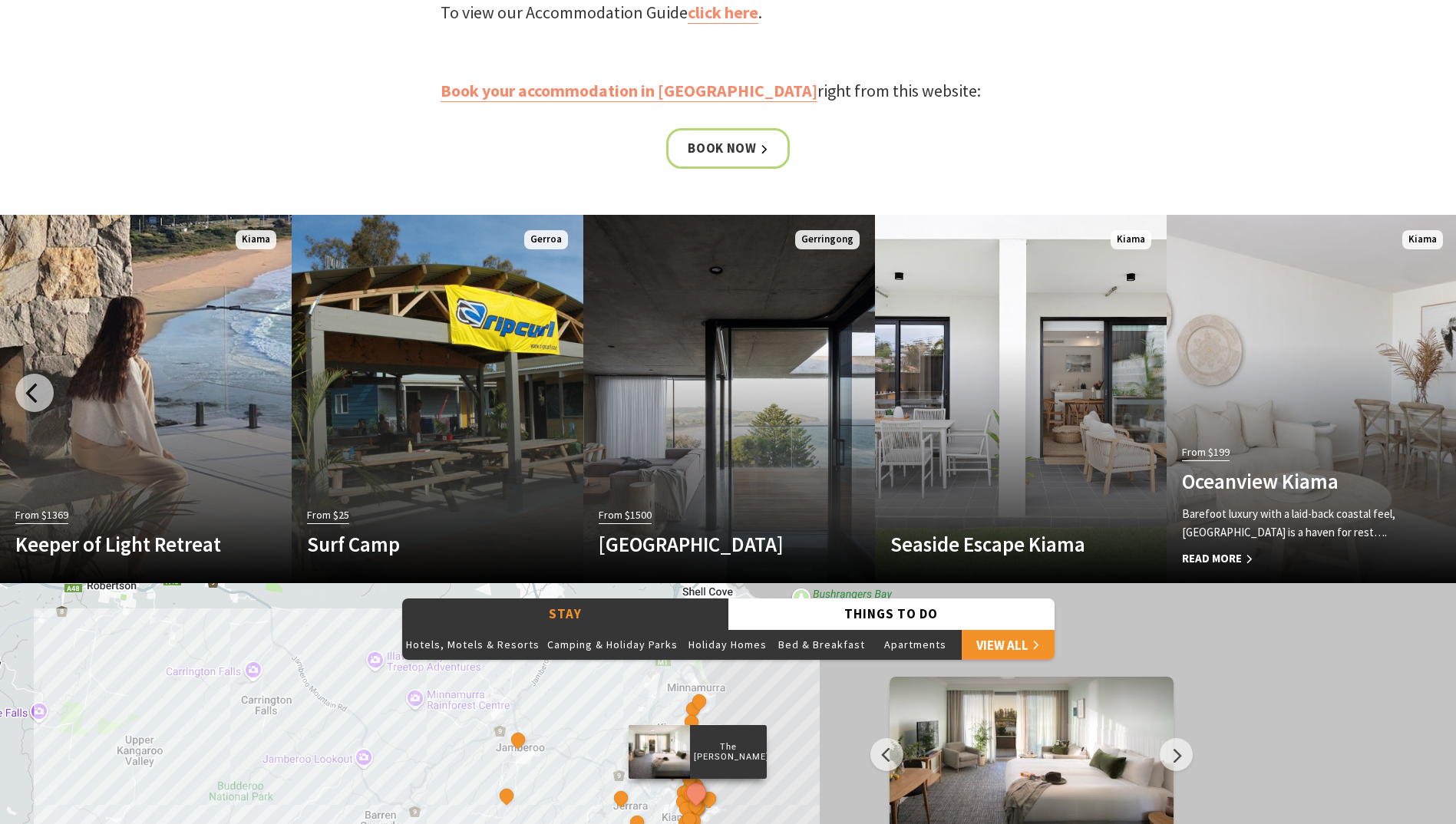
click at [1427, 395] on link "From $199 Oceanview Kiama Barefoot luxury with a laid-back coastal feel, Oceanv…" at bounding box center [1312, 399] width 292 height 368
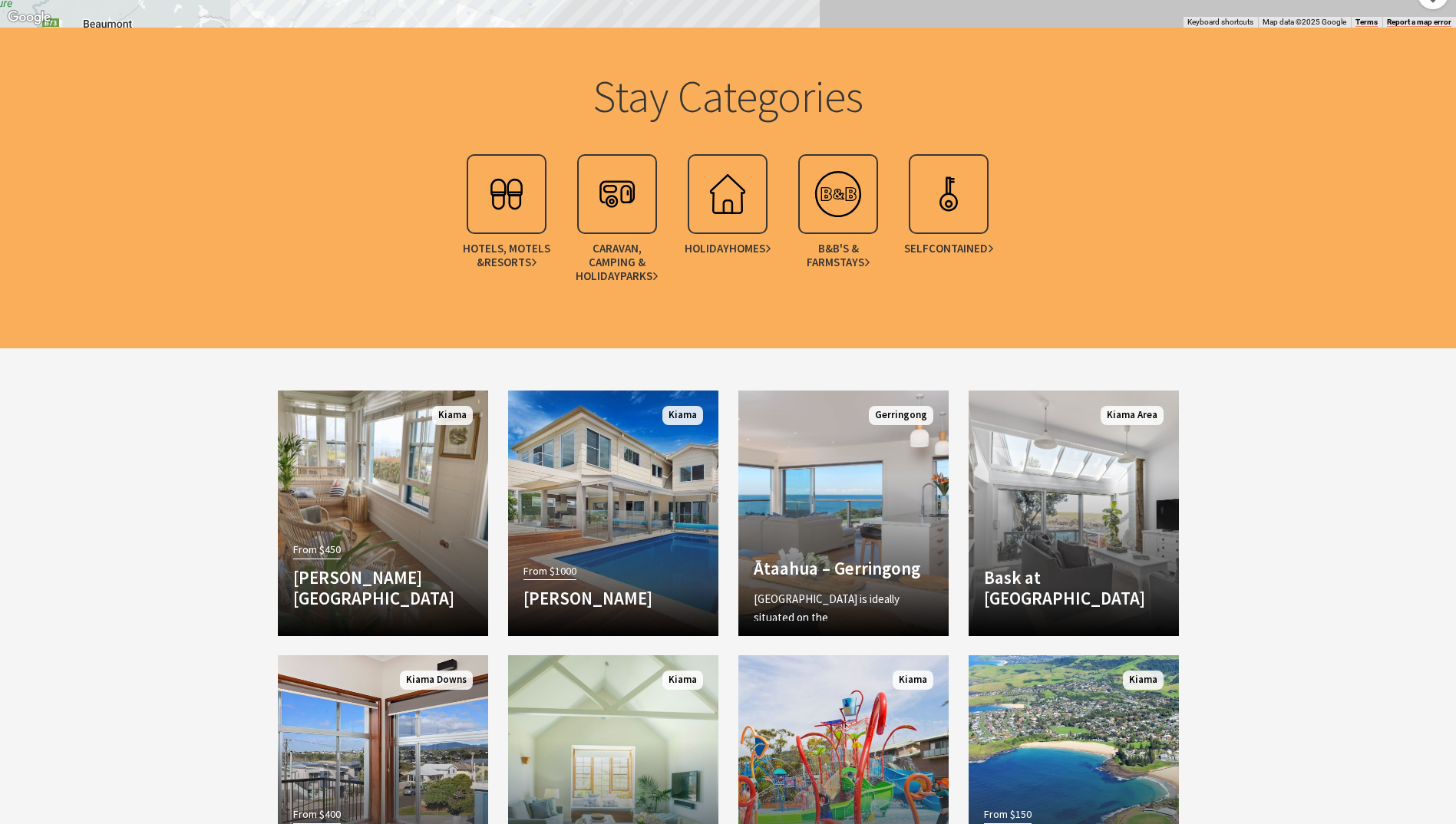
scroll to position [1988, 0]
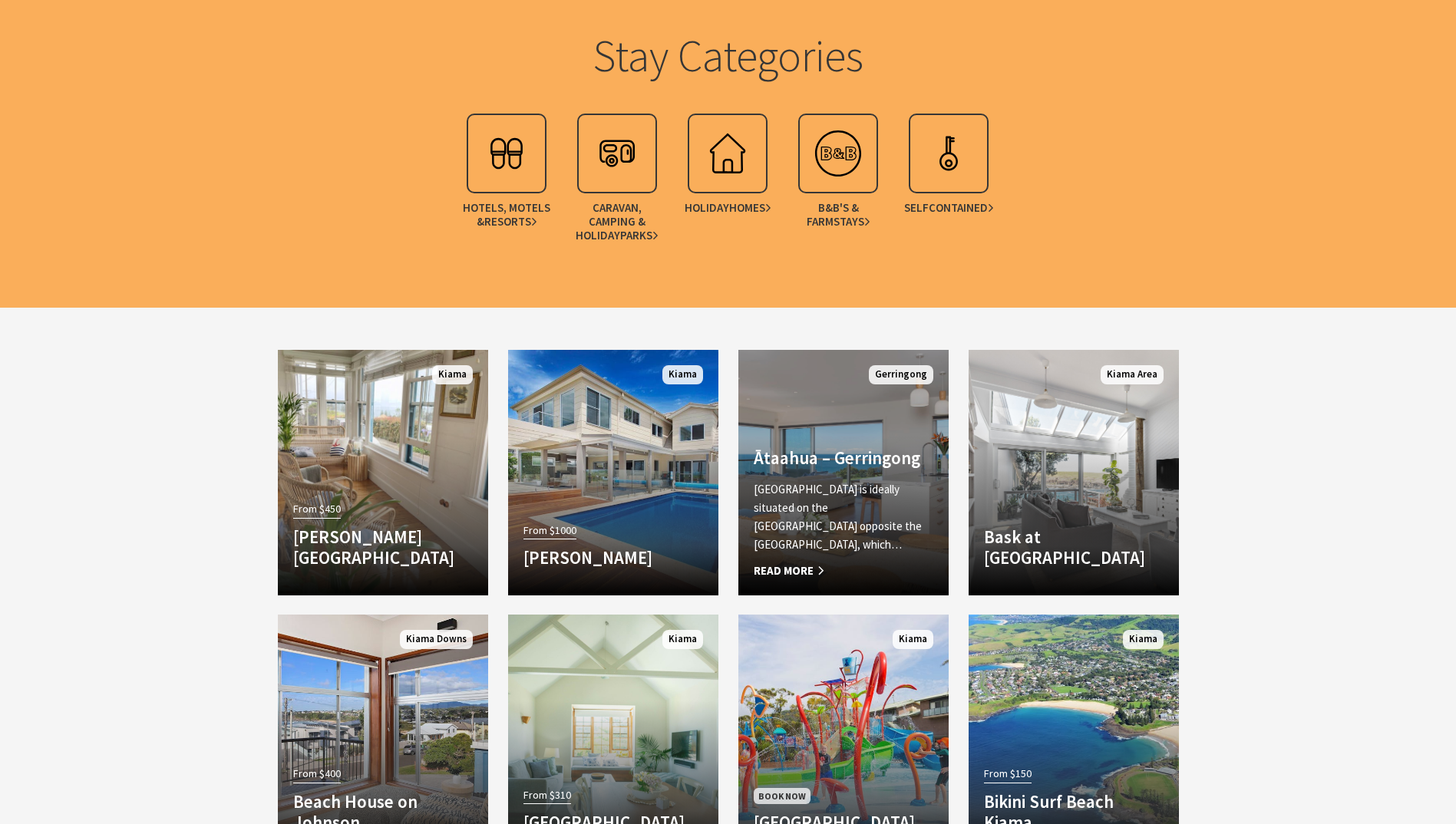
click at [867, 469] on h4 "Ātaahua – Gerringong" at bounding box center [843, 457] width 180 height 22
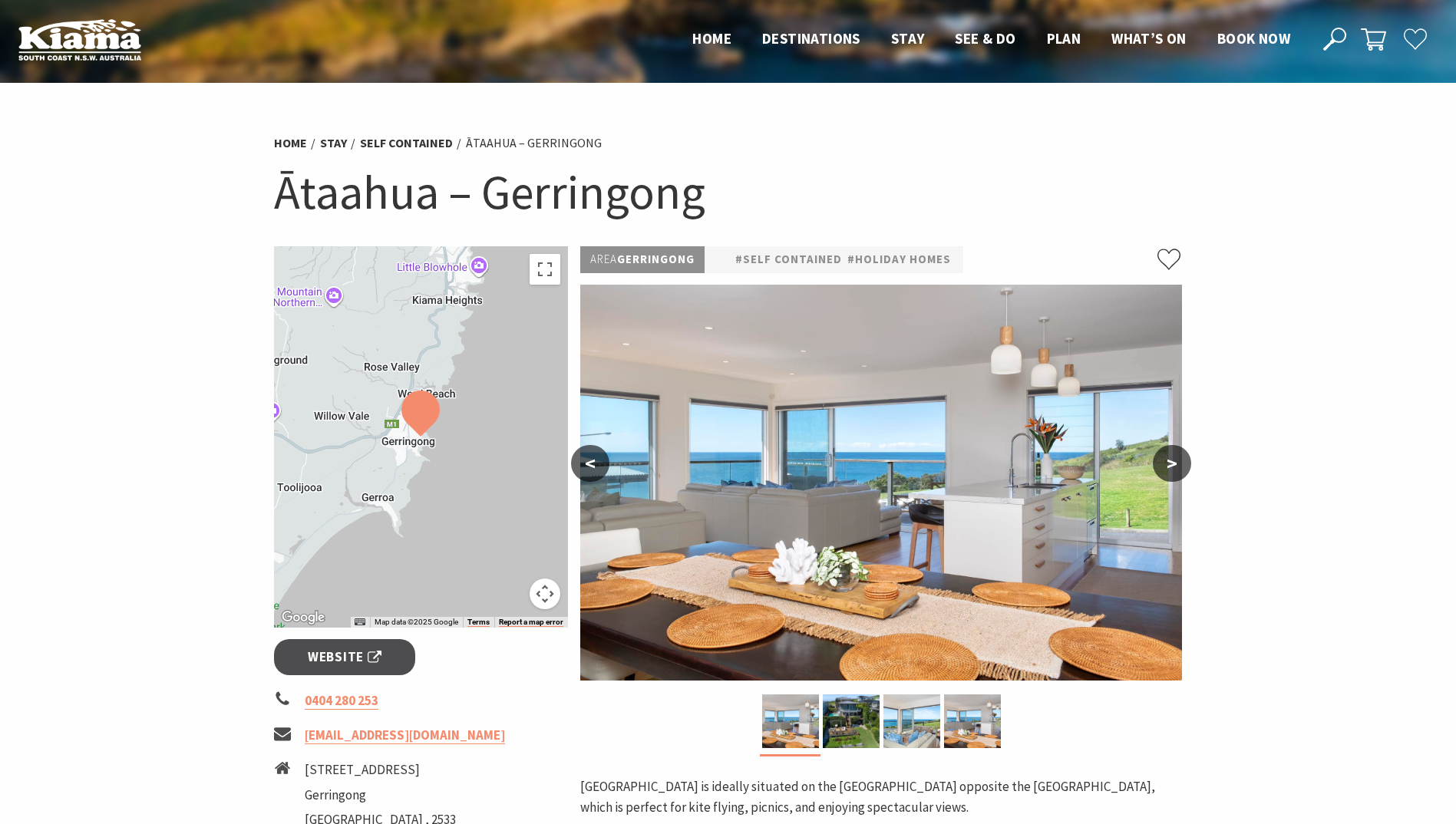
click at [1174, 464] on button ">" at bounding box center [1172, 463] width 38 height 37
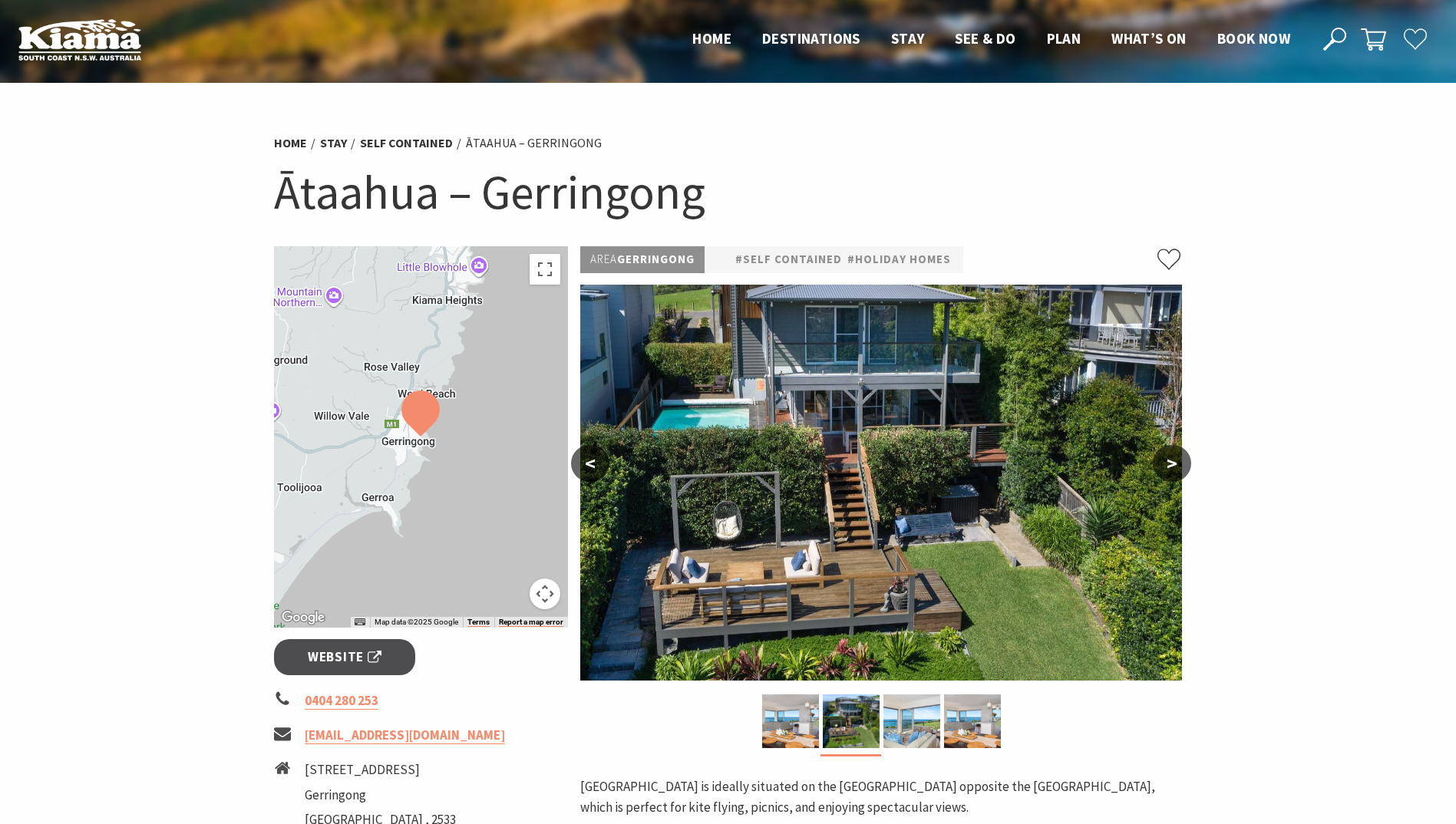
click at [1174, 464] on button ">" at bounding box center [1172, 463] width 38 height 37
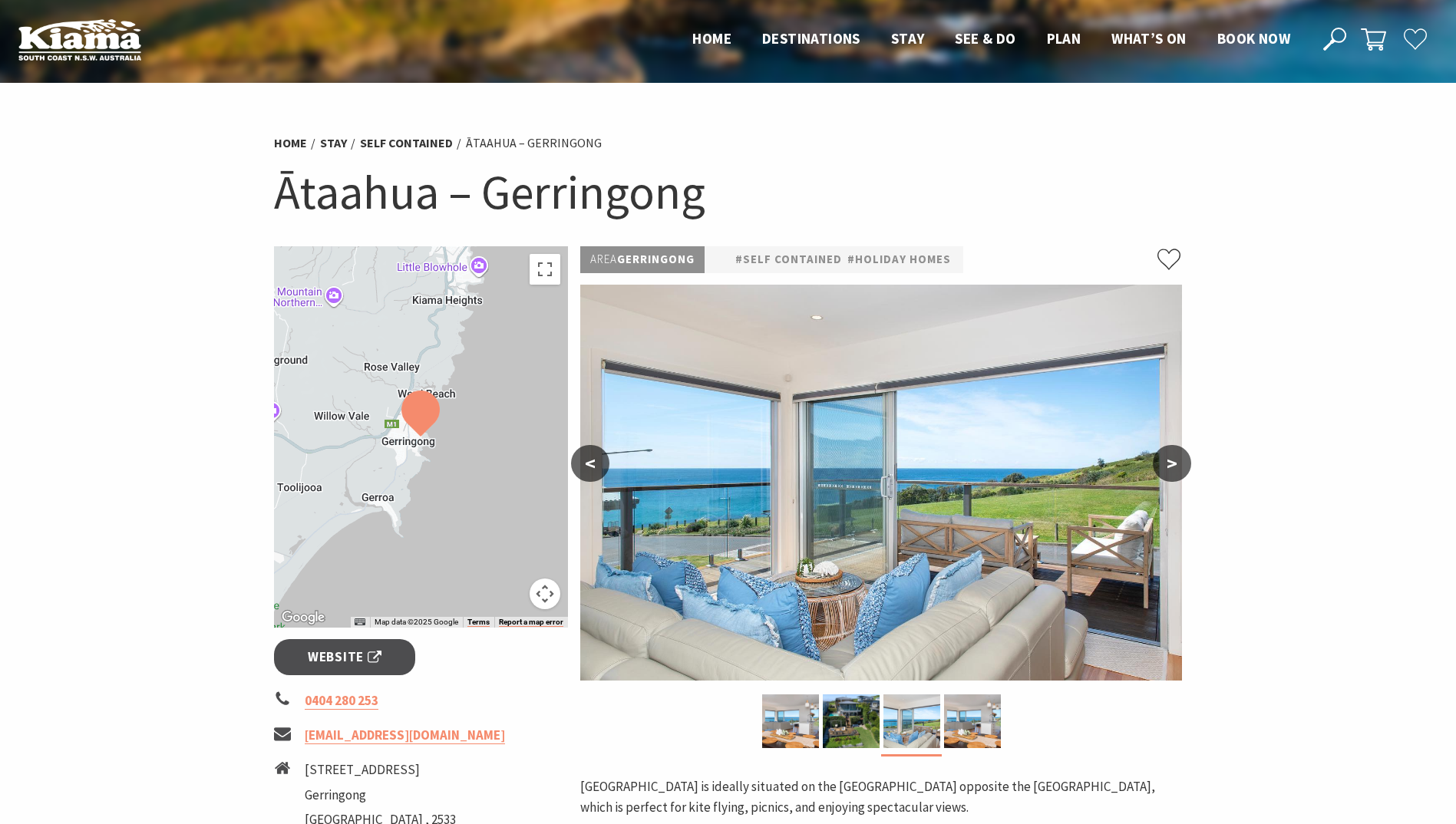
click at [1174, 464] on button ">" at bounding box center [1172, 463] width 38 height 37
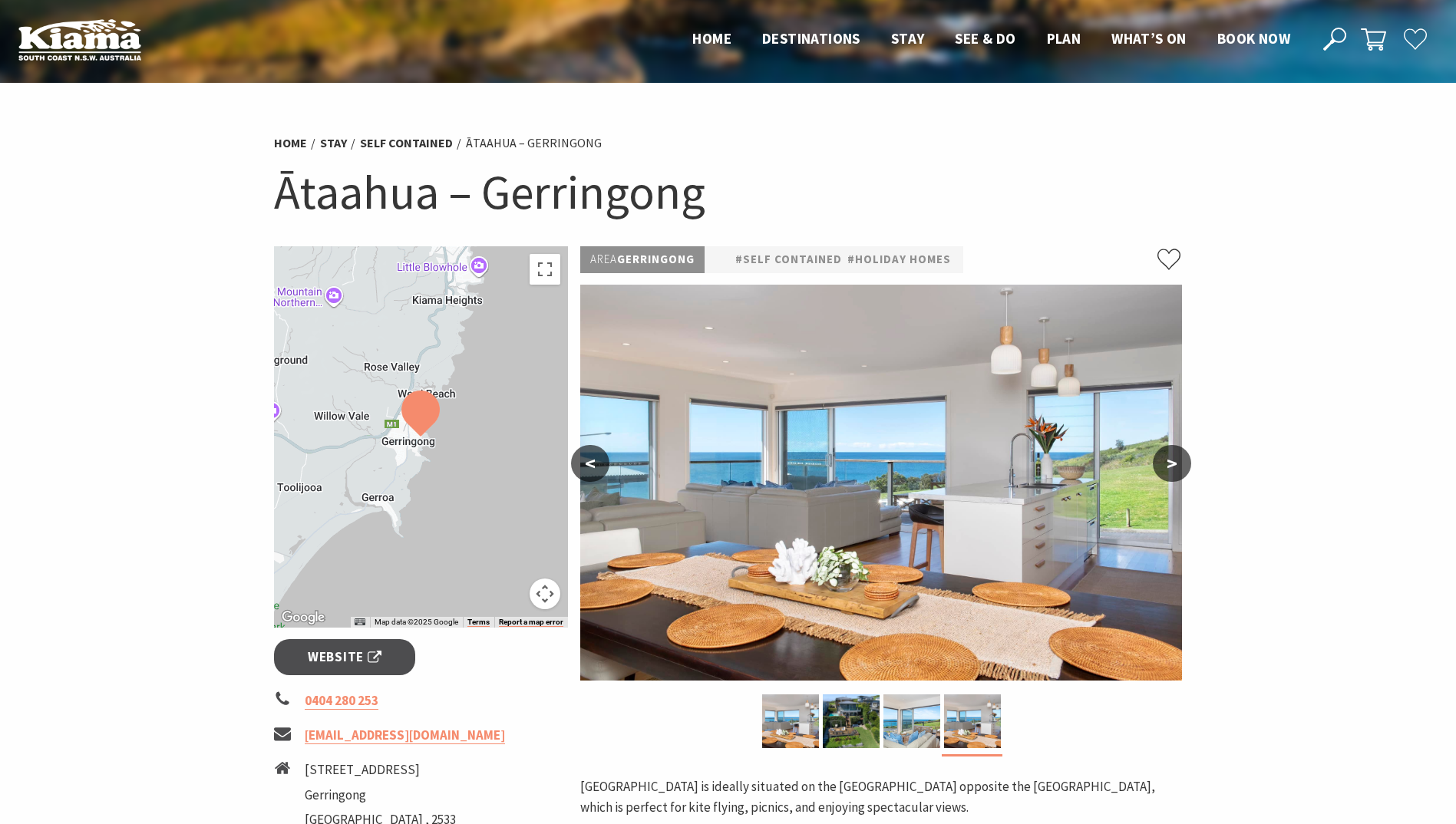
click at [1174, 464] on button ">" at bounding box center [1172, 463] width 38 height 37
click at [1172, 461] on button ">" at bounding box center [1172, 463] width 38 height 37
click at [592, 462] on button "<" at bounding box center [590, 463] width 38 height 37
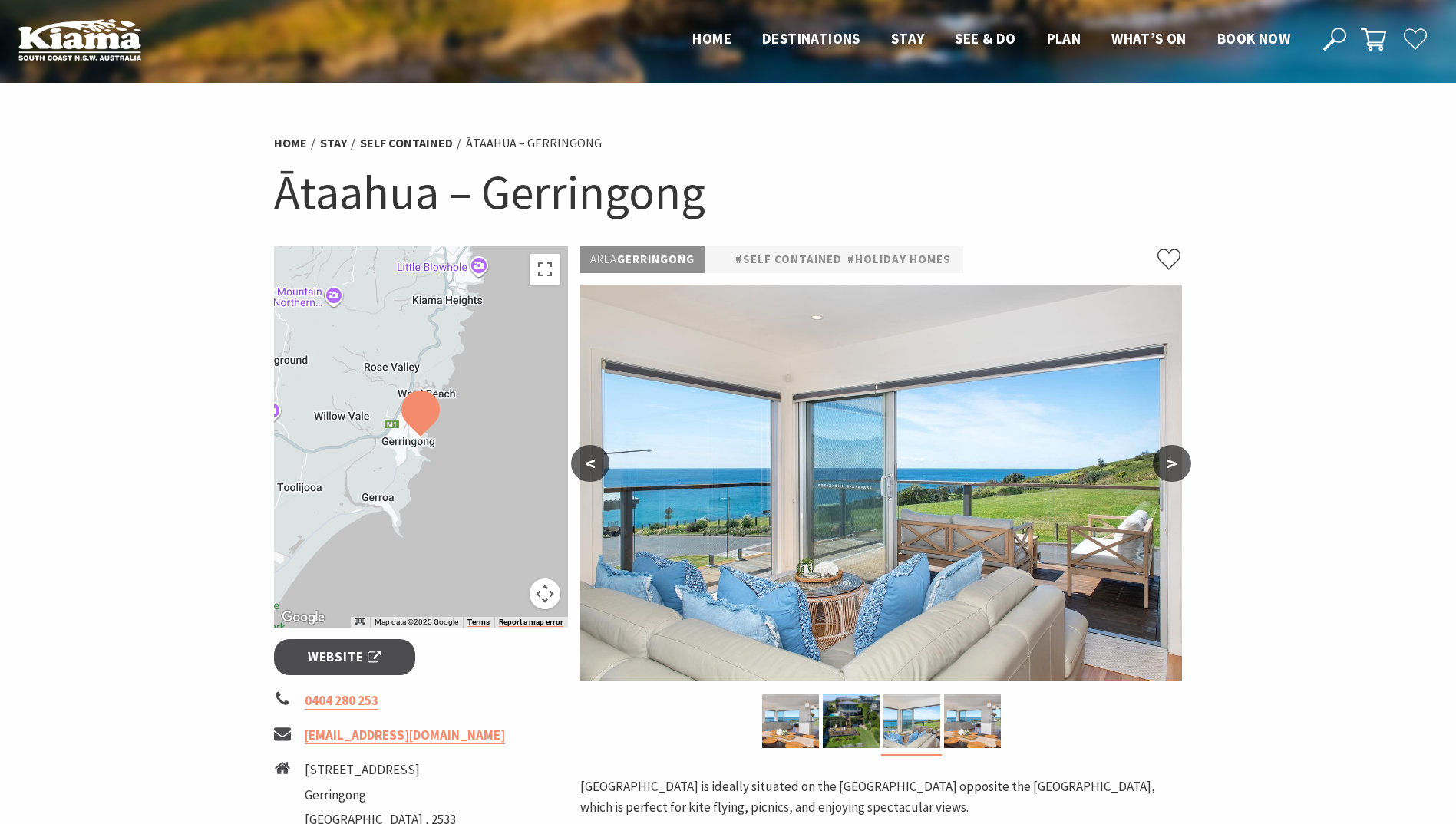
click at [592, 462] on button "<" at bounding box center [590, 463] width 38 height 37
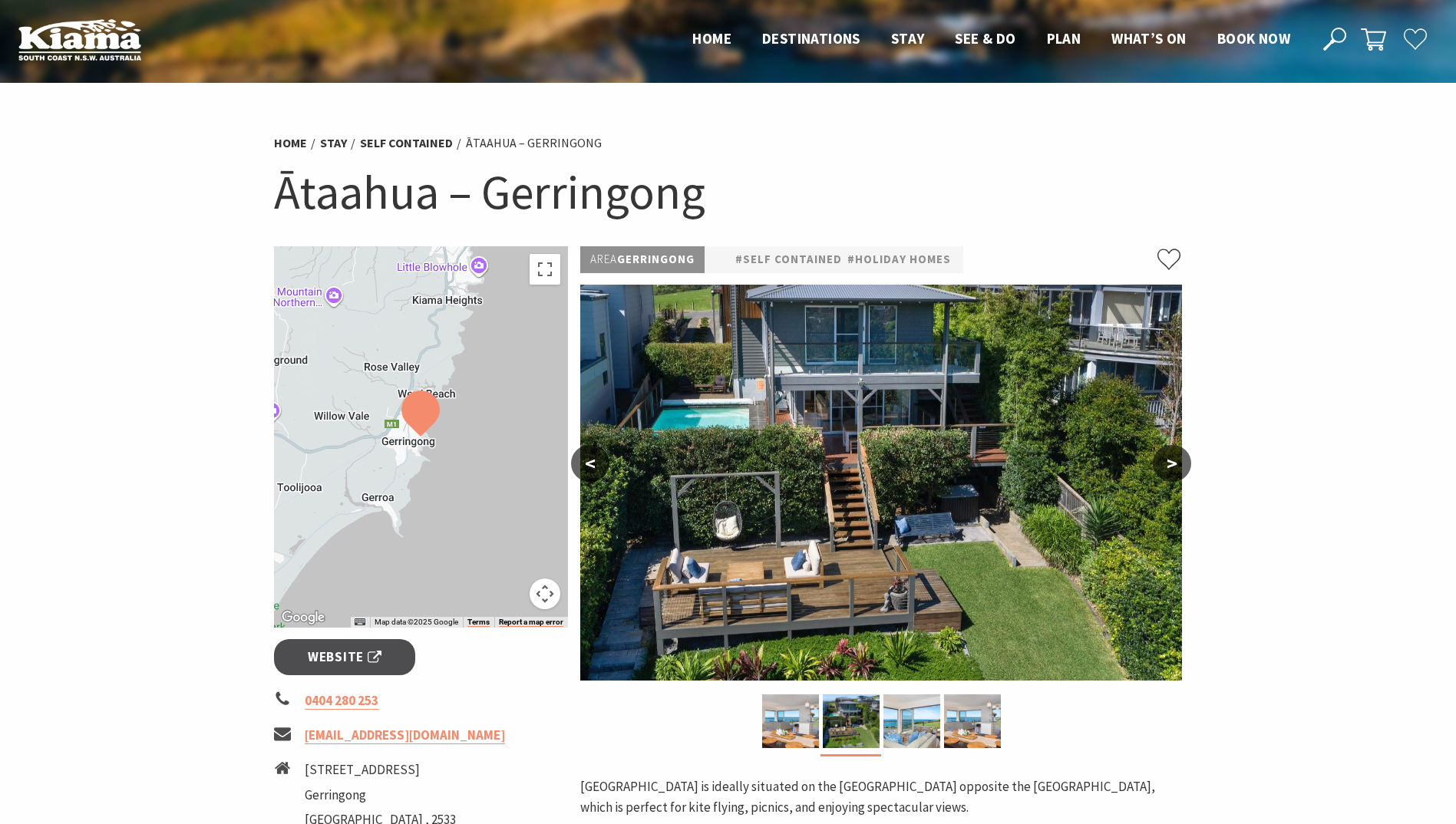
click at [592, 462] on button "<" at bounding box center [590, 463] width 38 height 37
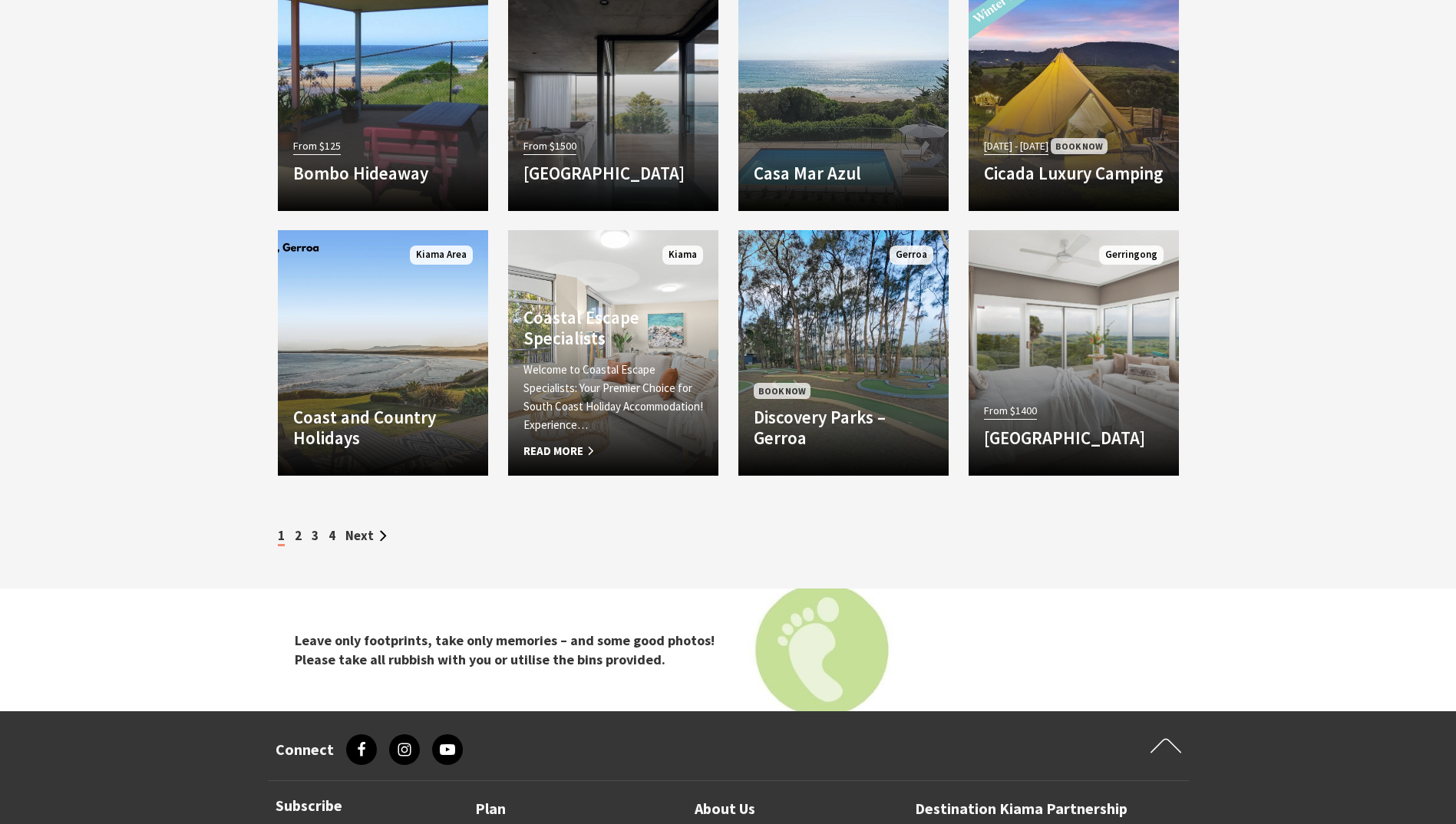
scroll to position [2909, 0]
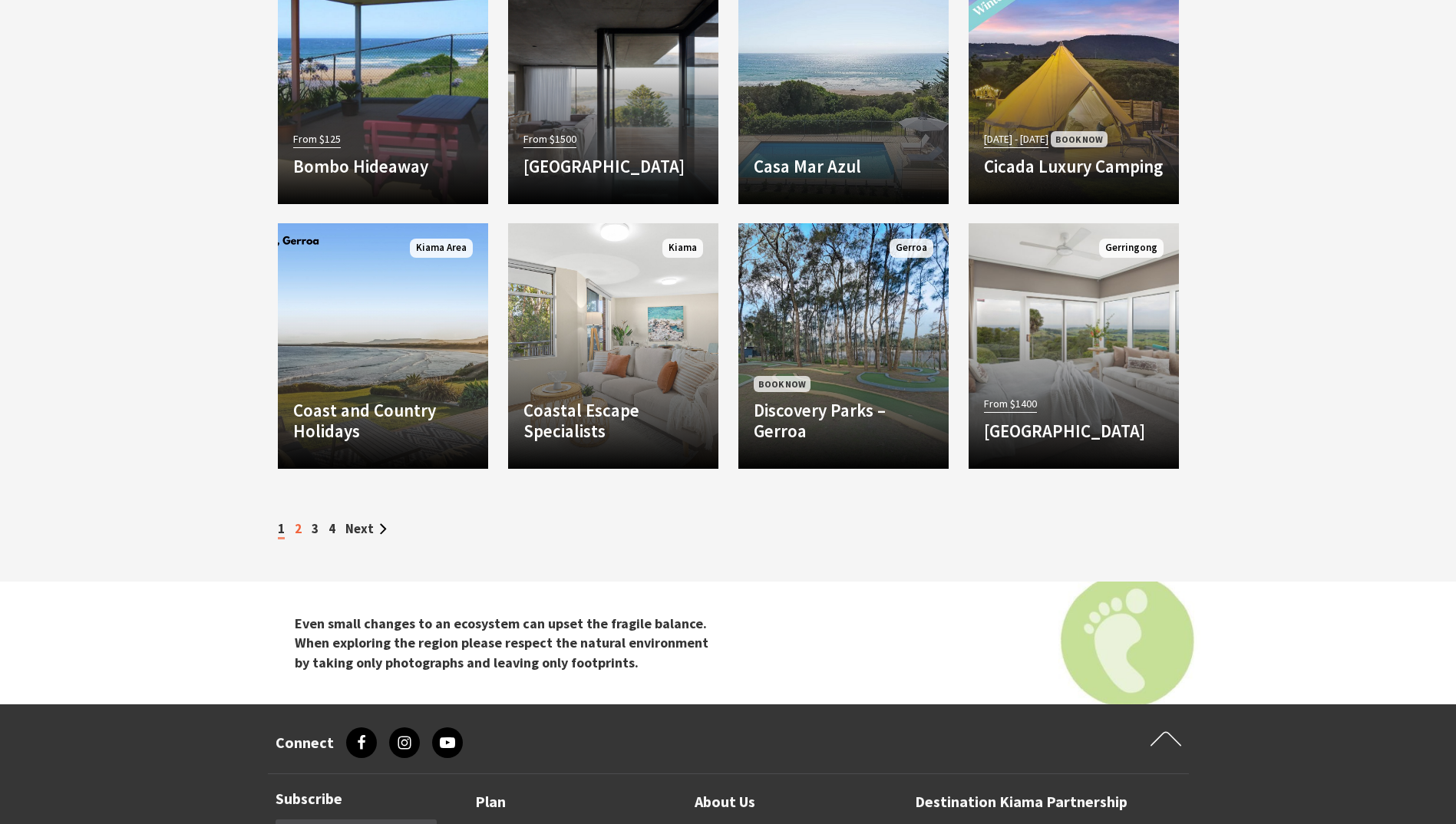
click at [300, 527] on link "2" at bounding box center [298, 529] width 7 height 17
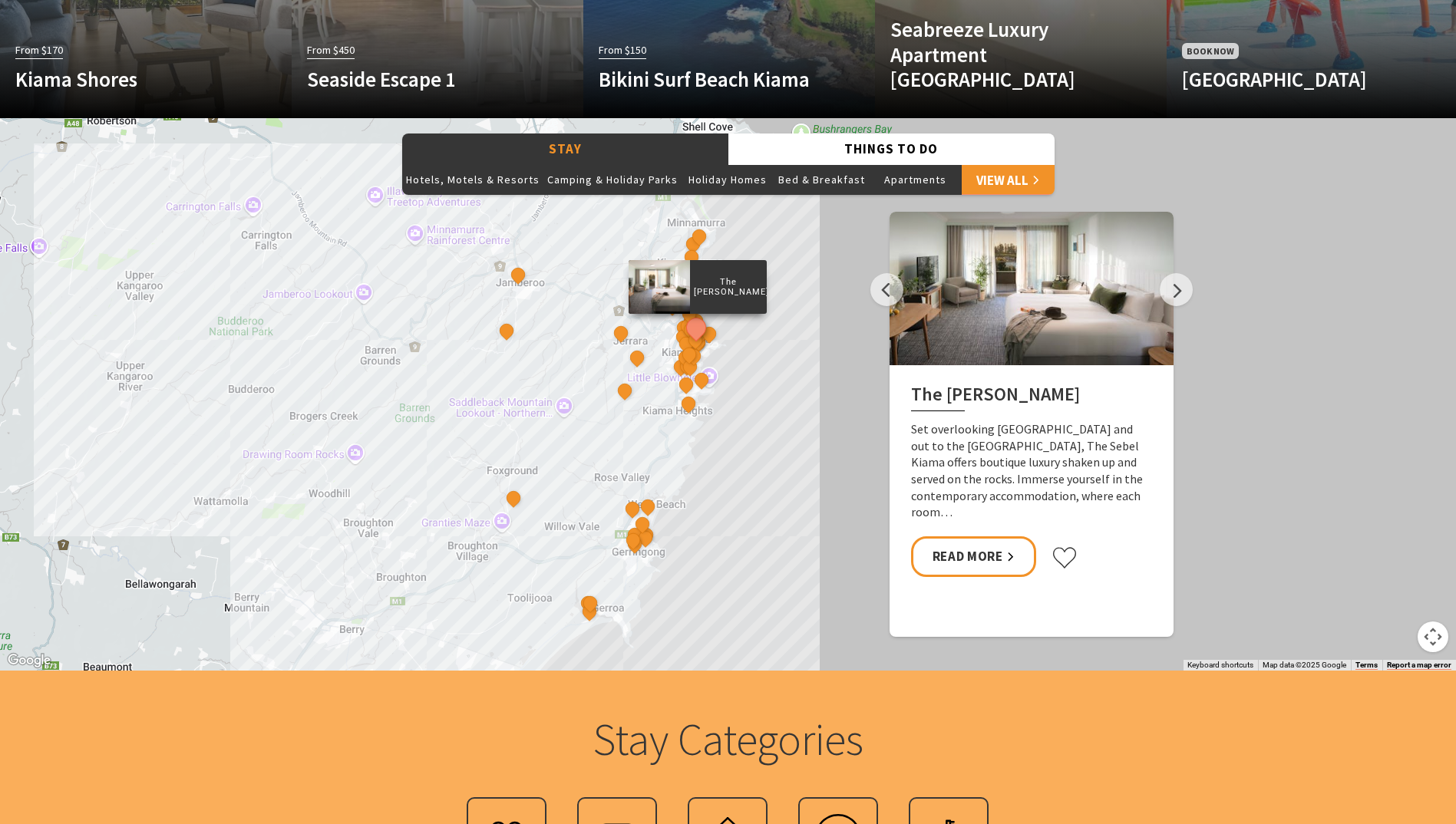
scroll to position [1611, 0]
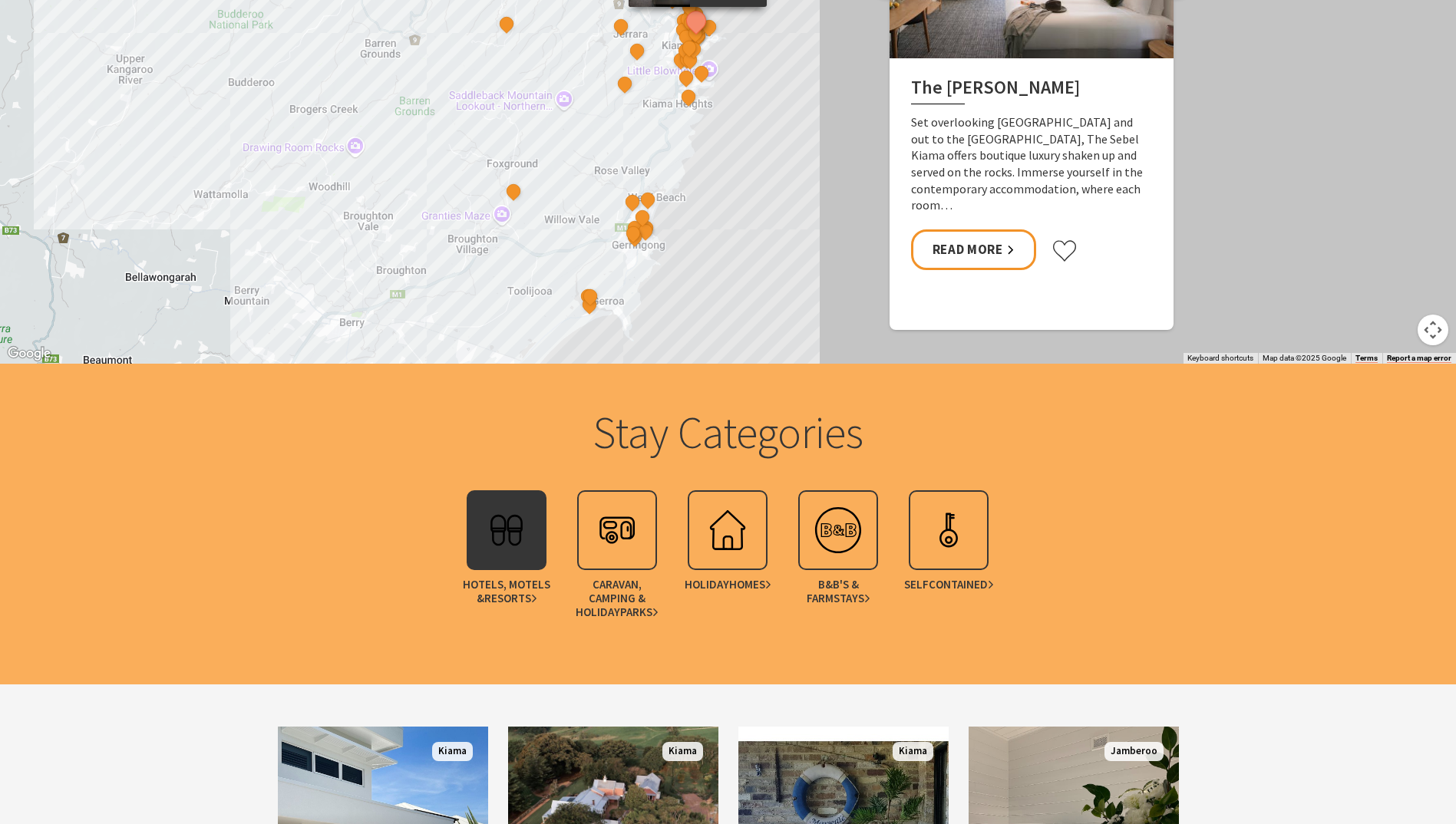
click at [526, 540] on img at bounding box center [506, 530] width 61 height 61
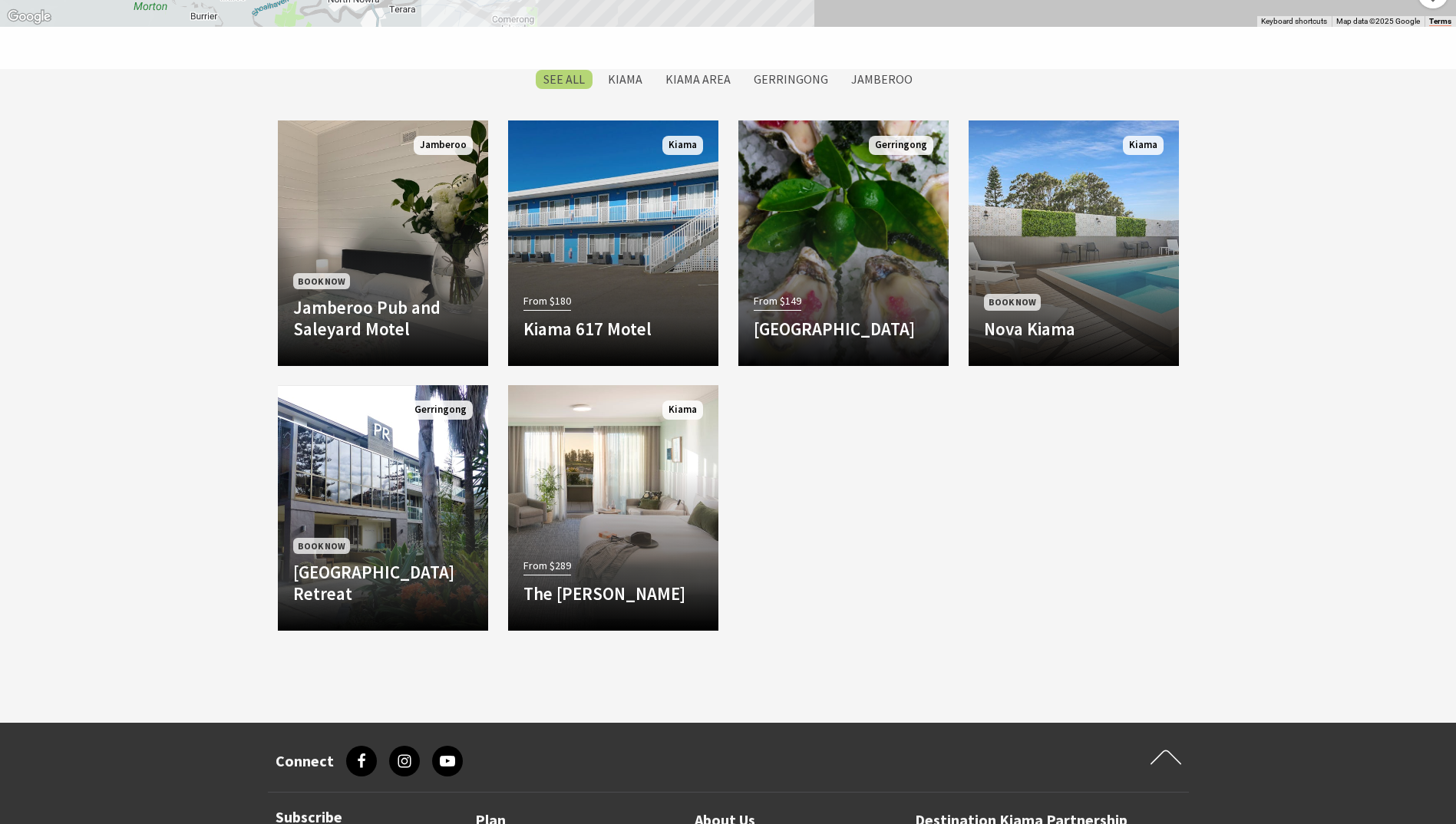
scroll to position [998, 0]
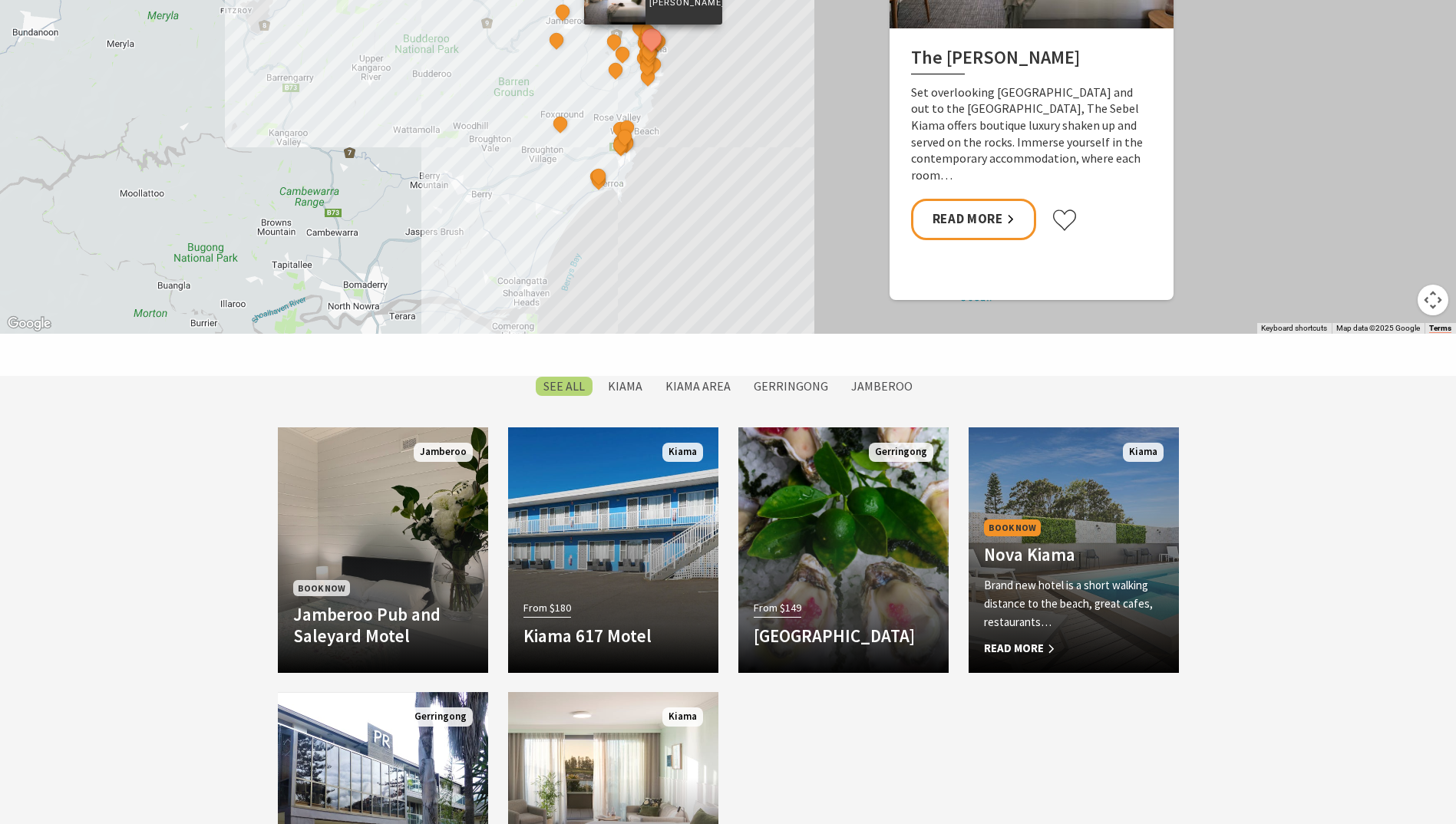
click at [1097, 553] on h4 "Nova Kiama" at bounding box center [1074, 554] width 180 height 22
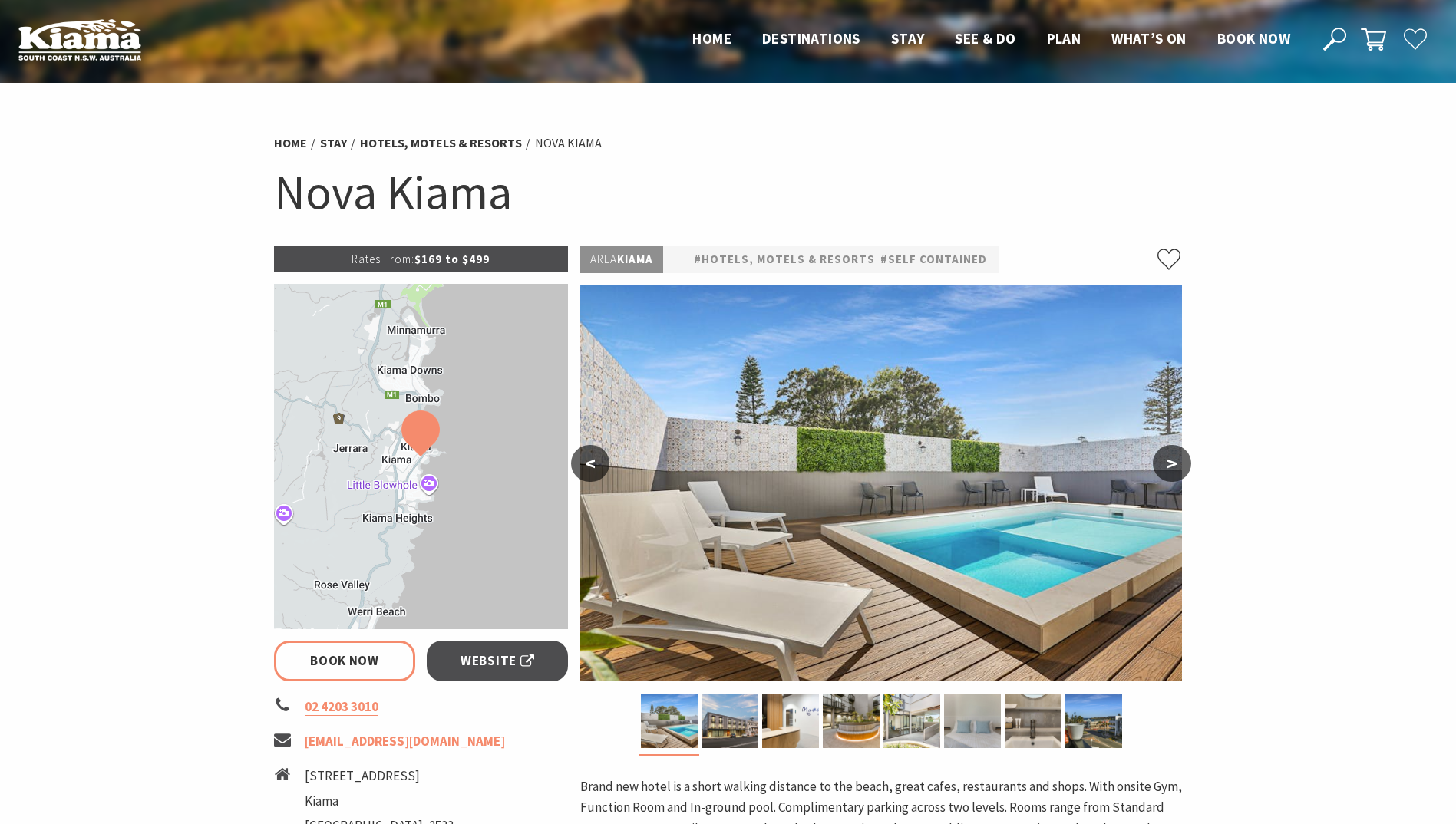
select select "3"
select select "2"
click at [1173, 458] on button ">" at bounding box center [1172, 463] width 38 height 37
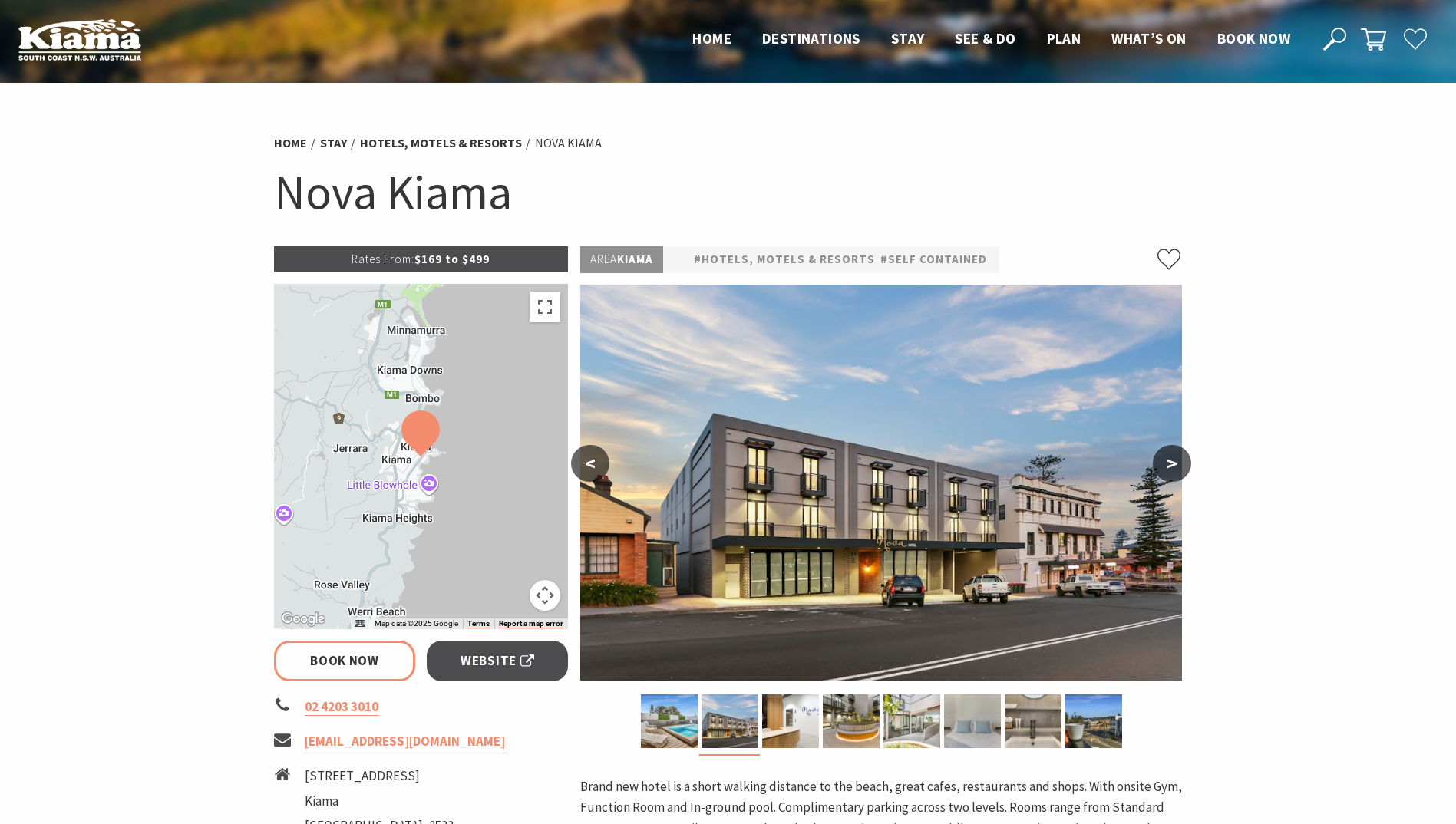
click at [1173, 458] on button ">" at bounding box center [1172, 463] width 38 height 37
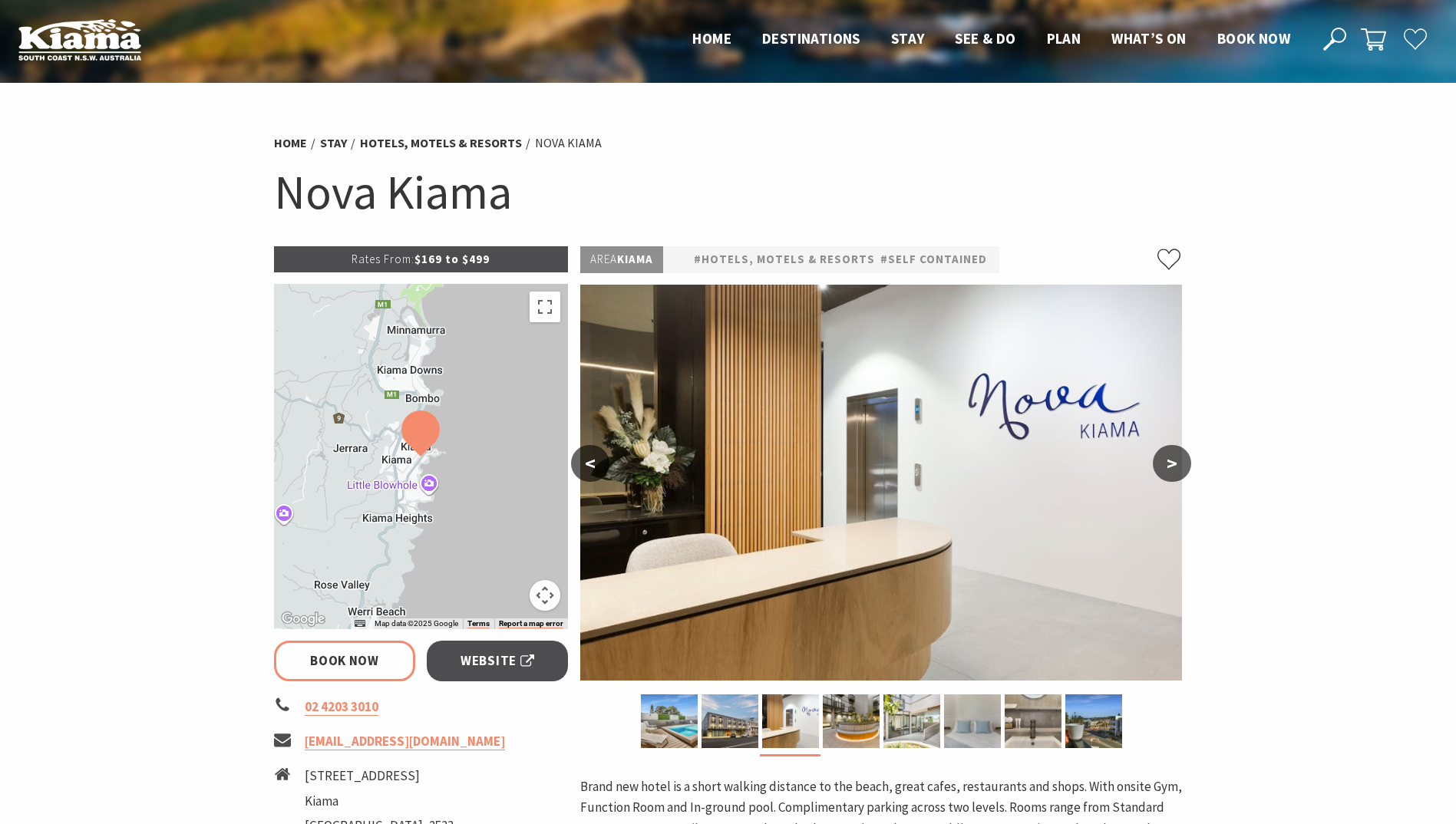
click at [1173, 458] on button ">" at bounding box center [1172, 463] width 38 height 37
